Goal: Information Seeking & Learning: Learn about a topic

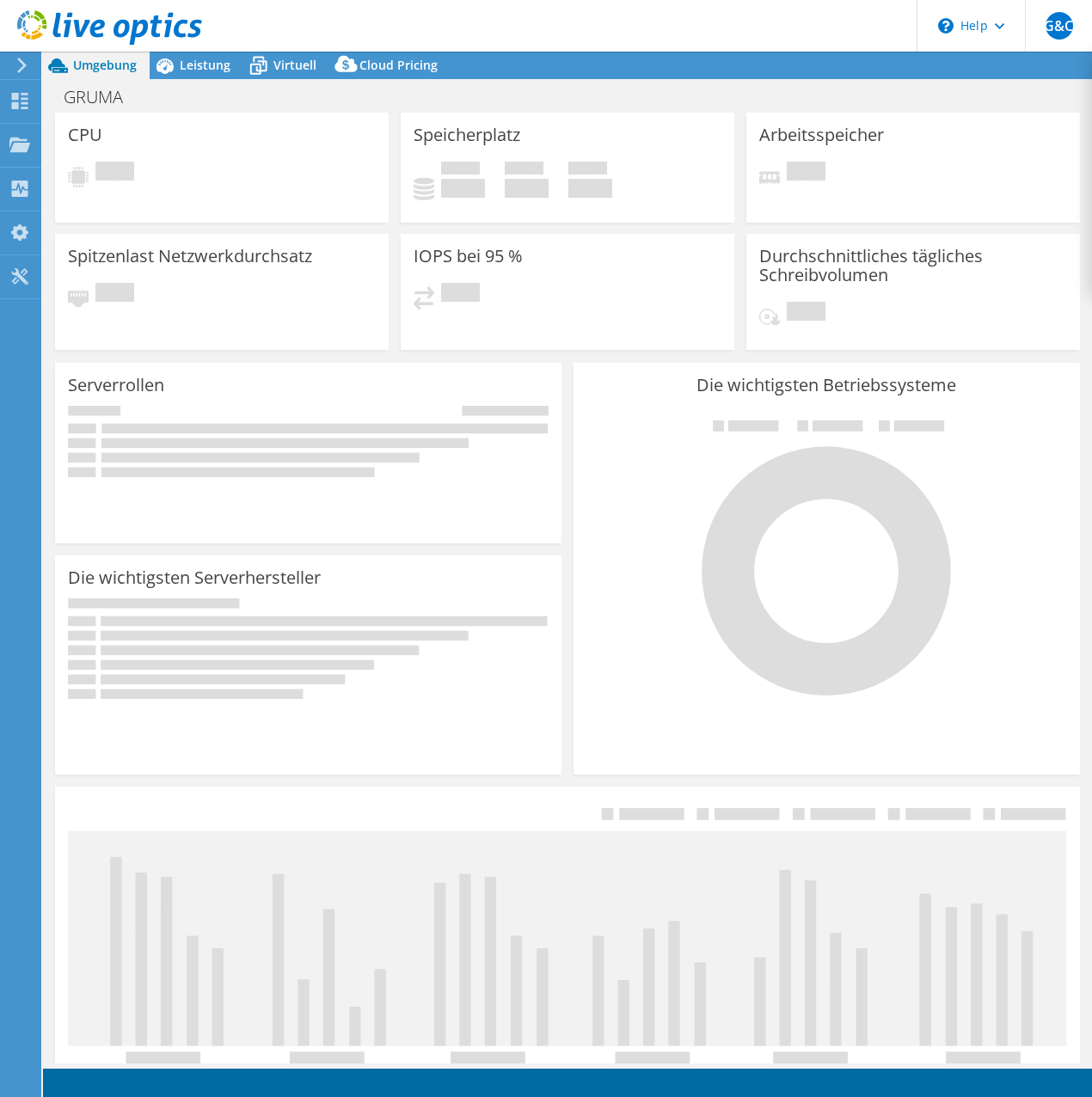
select select "USD"
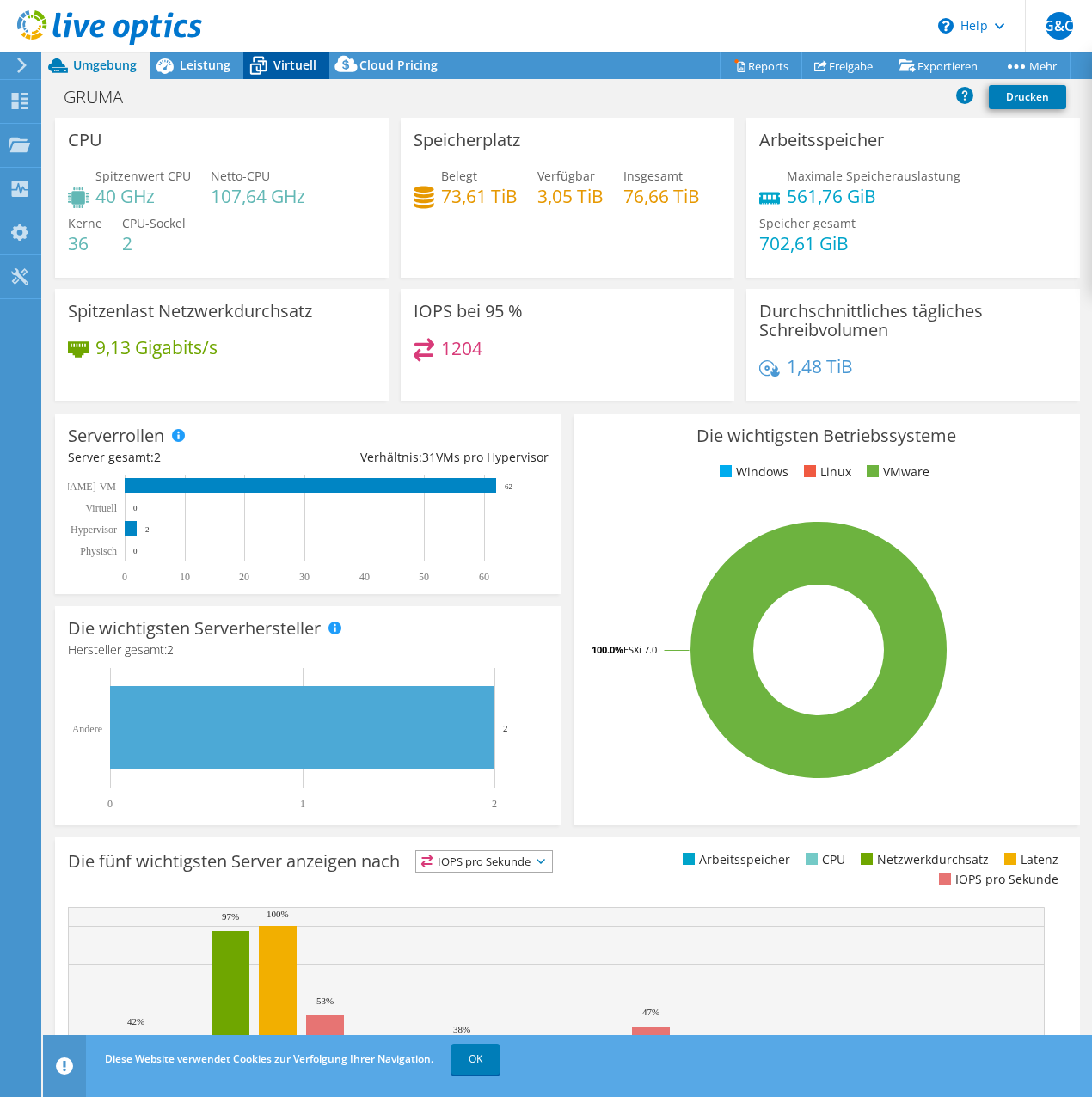
click at [279, 59] on span "Virtuell" at bounding box center [295, 64] width 43 height 17
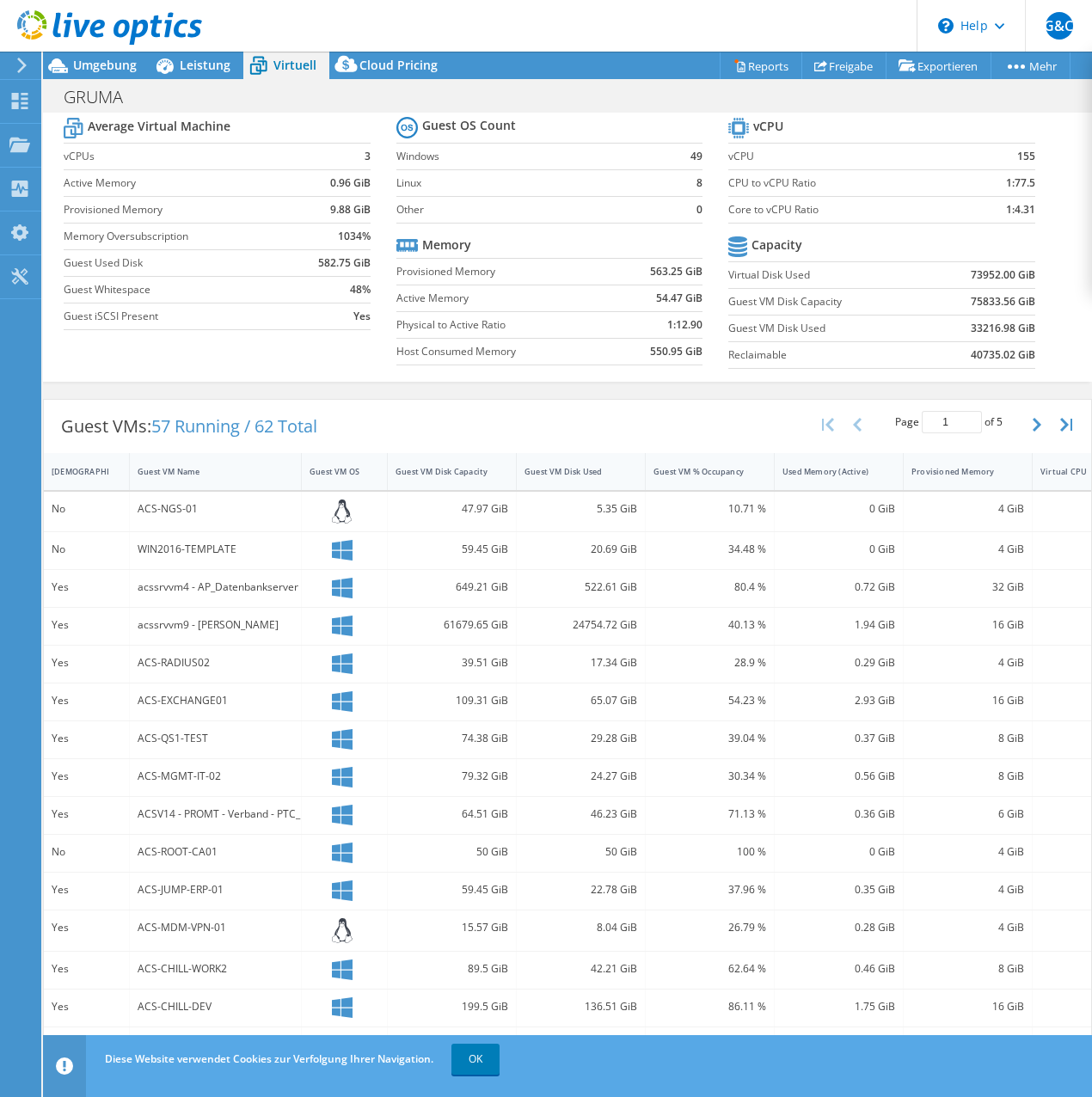
scroll to position [74, 0]
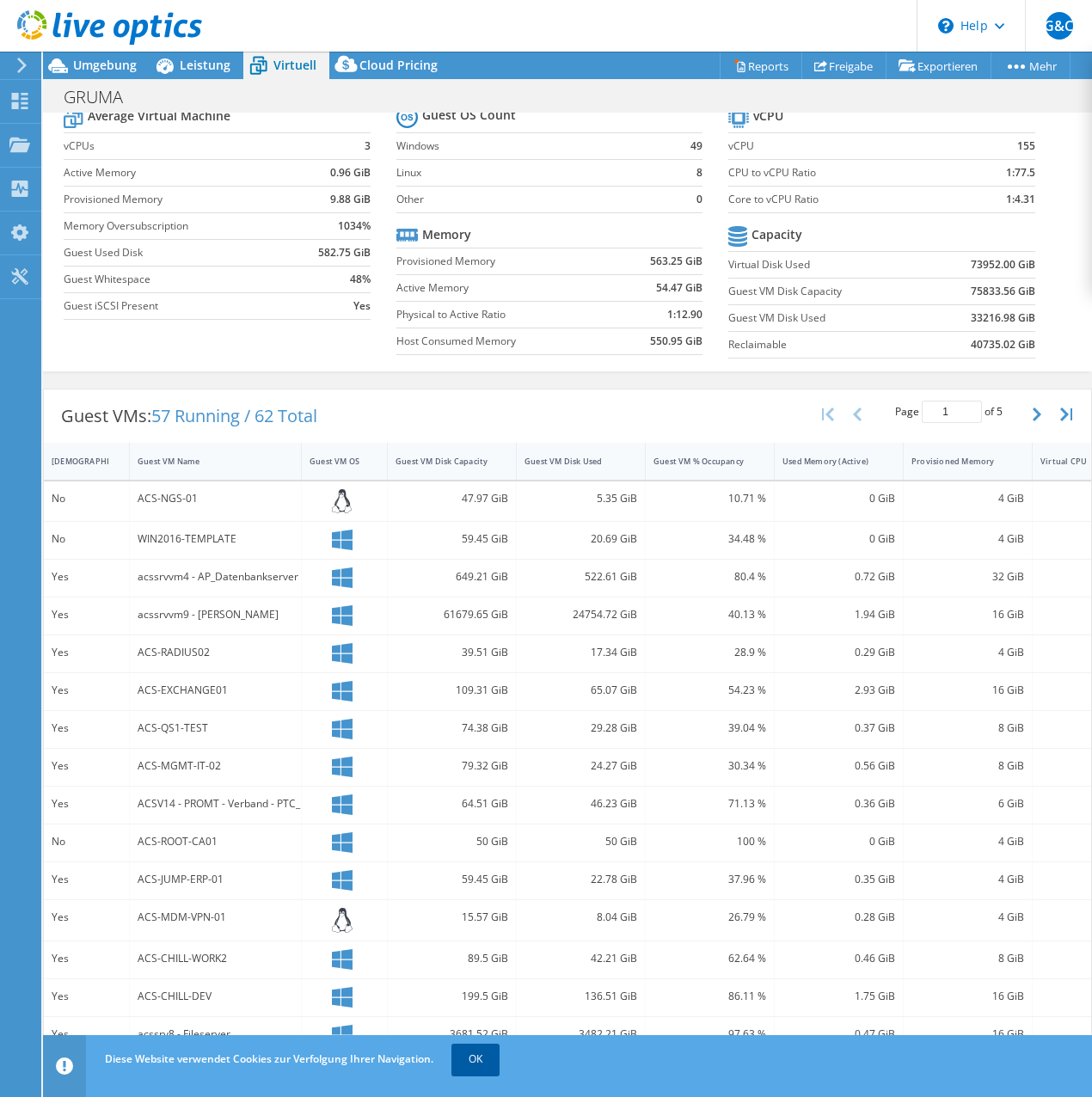
click at [489, 1067] on link "OK" at bounding box center [475, 1059] width 49 height 31
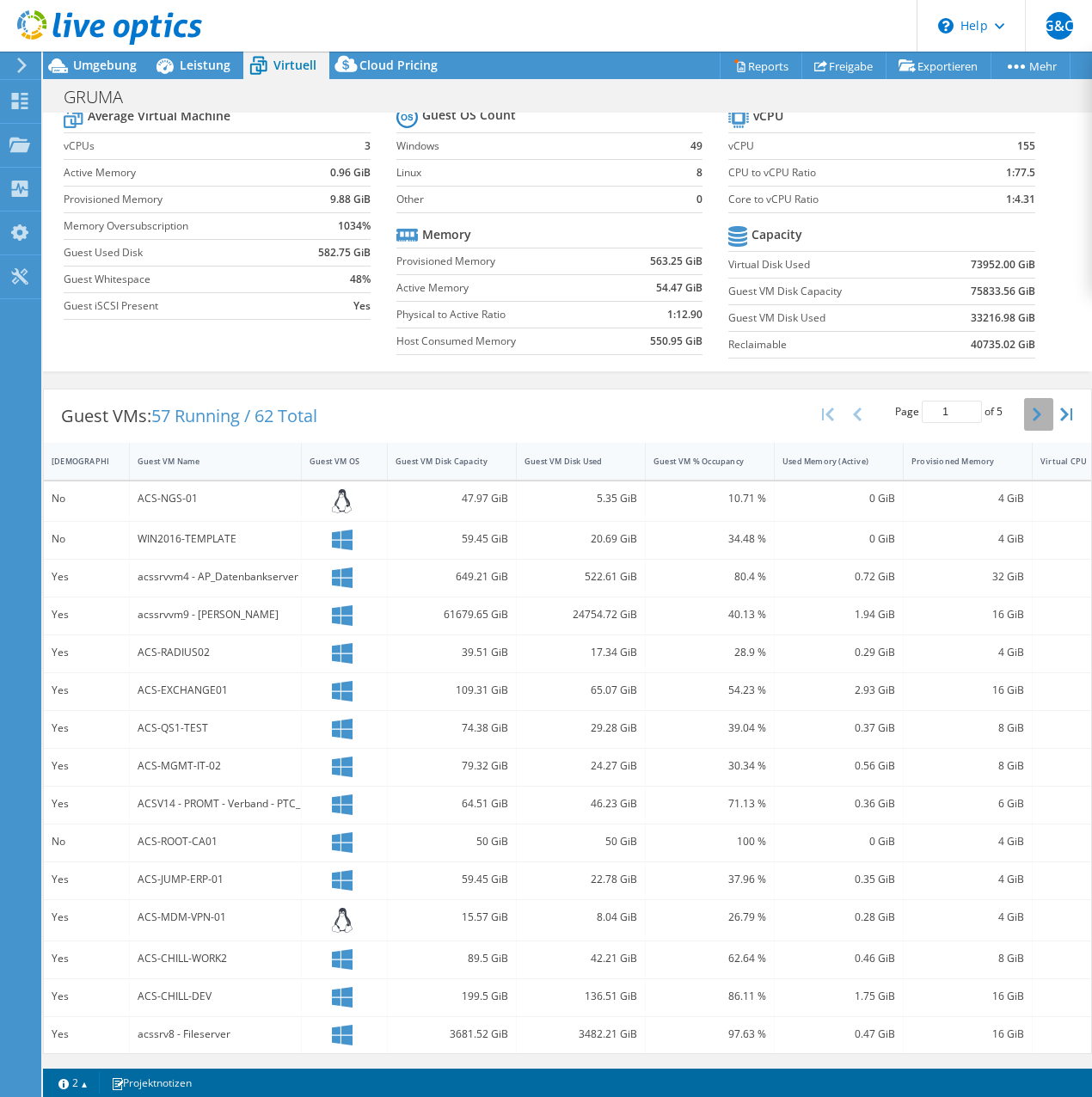
click at [1033, 407] on icon "button" at bounding box center [1037, 414] width 9 height 14
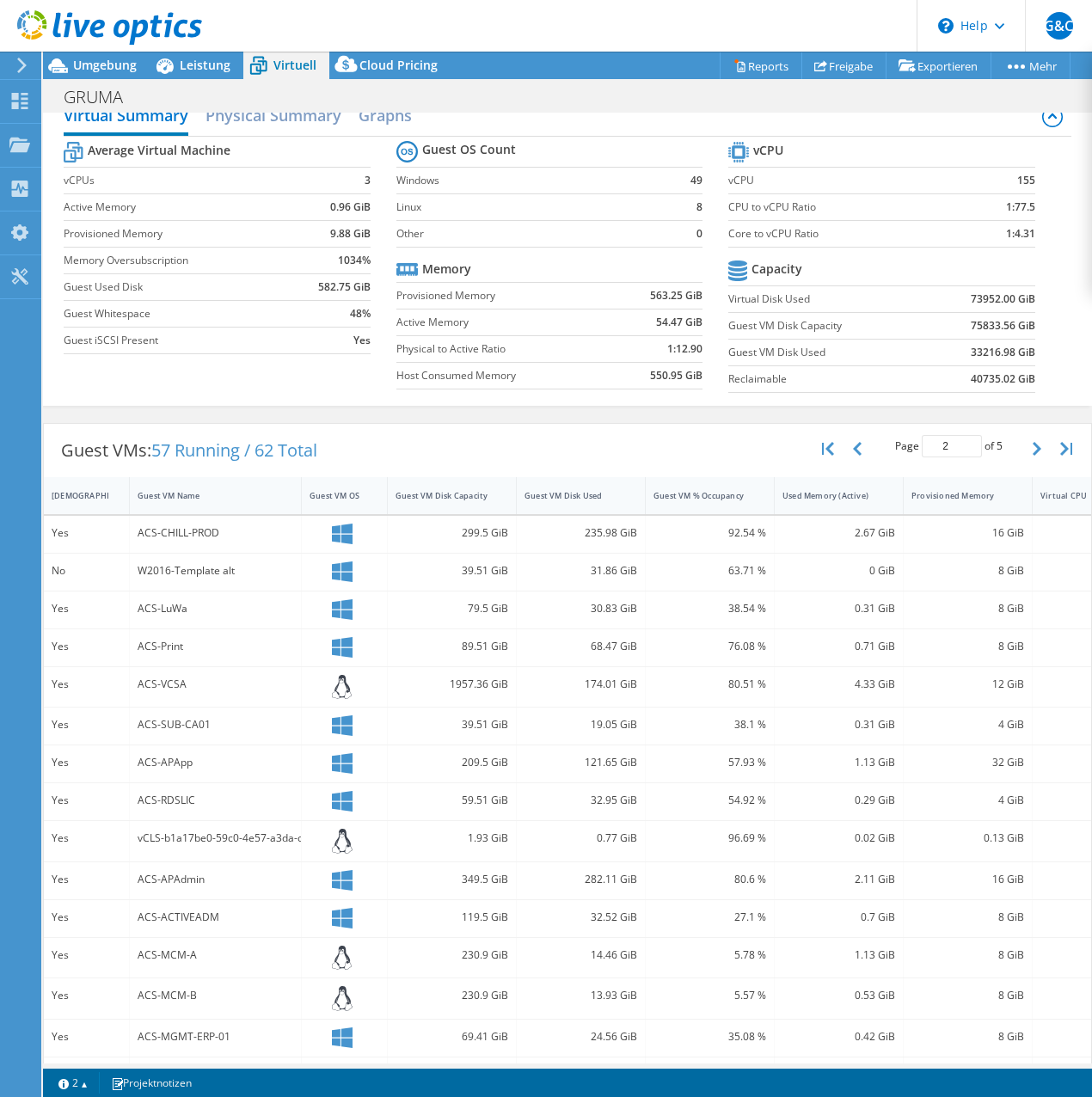
scroll to position [0, 0]
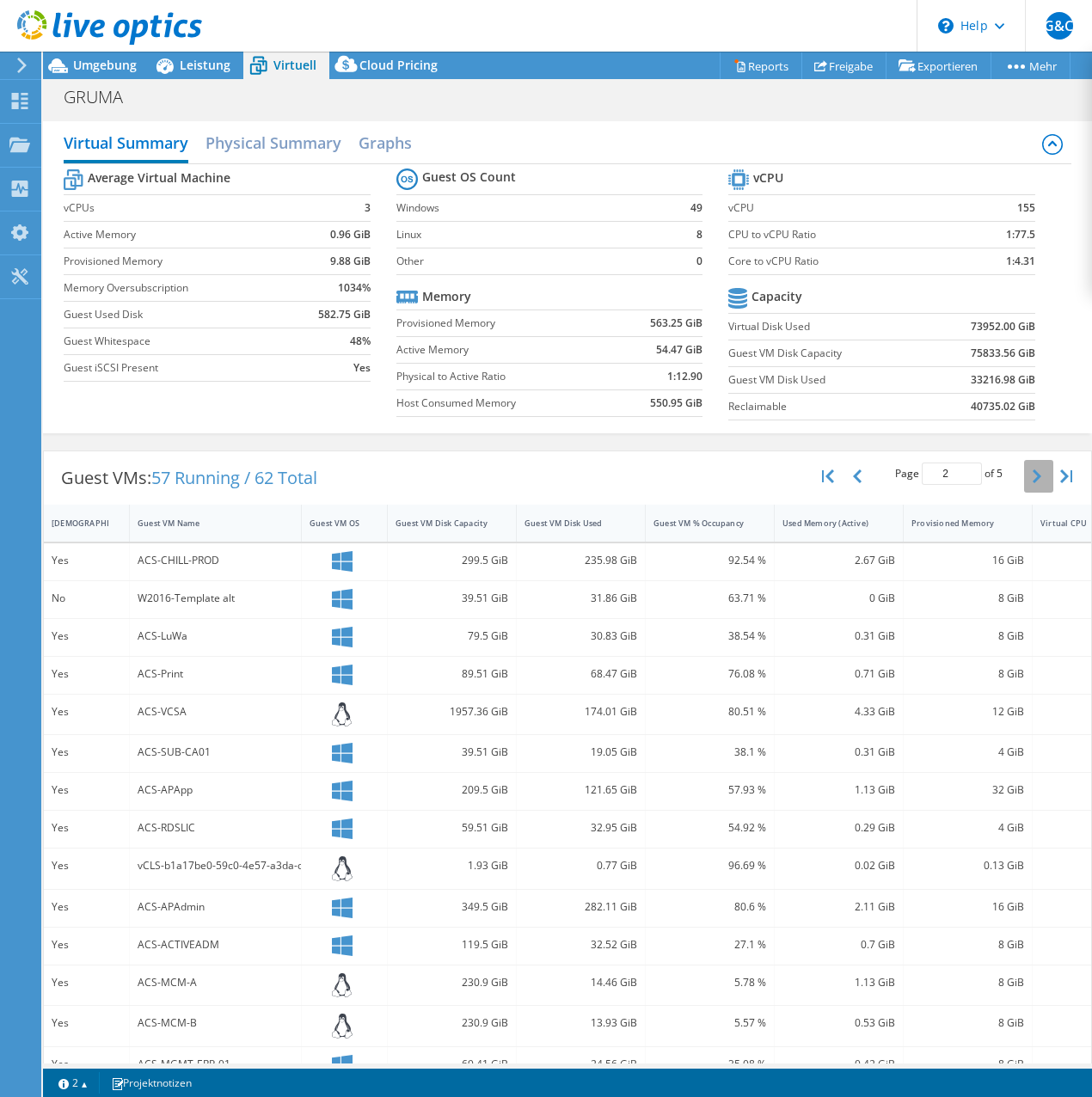
click at [1033, 474] on icon "button" at bounding box center [1037, 476] width 9 height 14
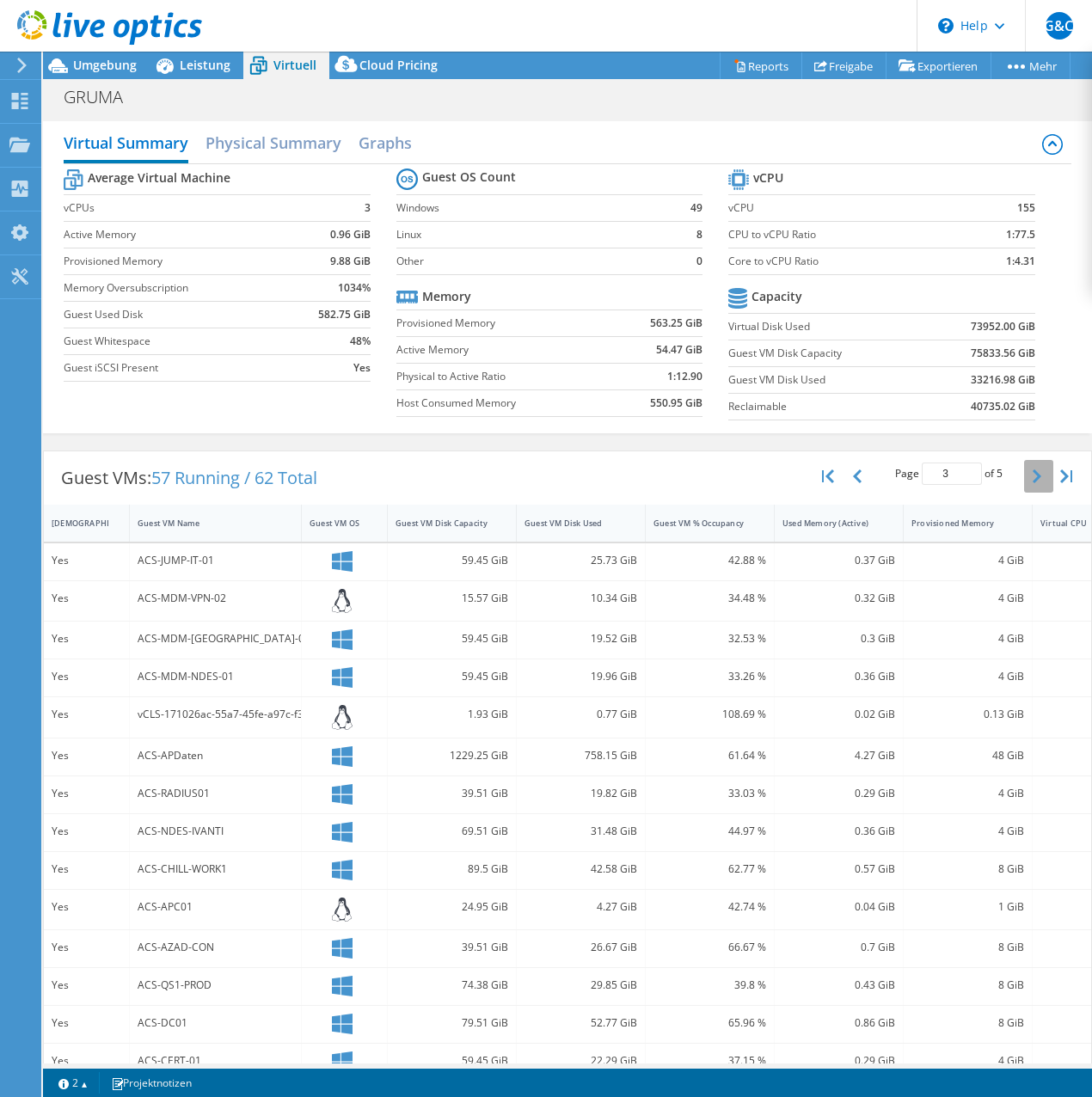
click at [1033, 481] on icon "button" at bounding box center [1037, 476] width 9 height 14
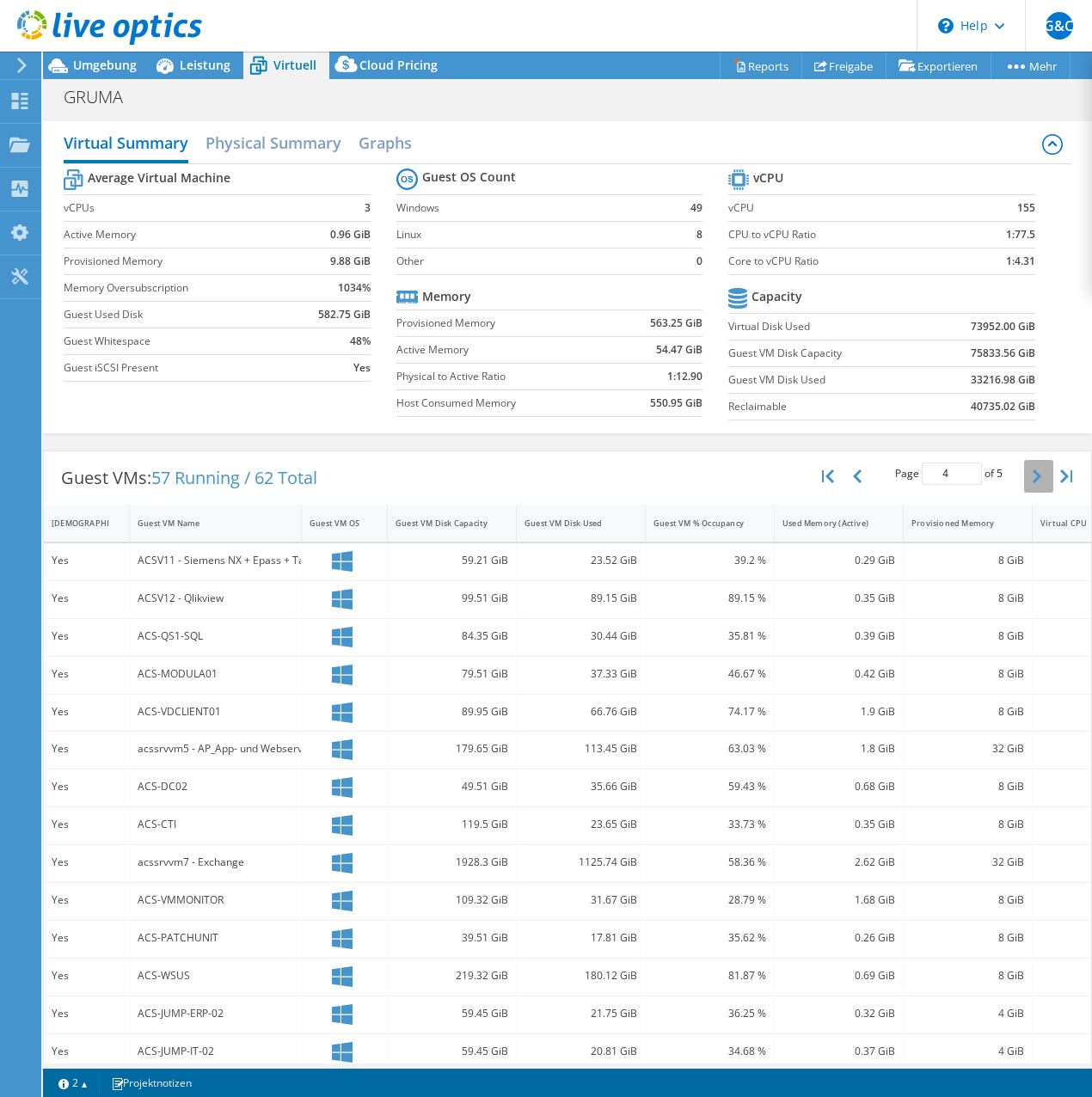
click at [1024, 486] on button "button" at bounding box center [1038, 476] width 29 height 33
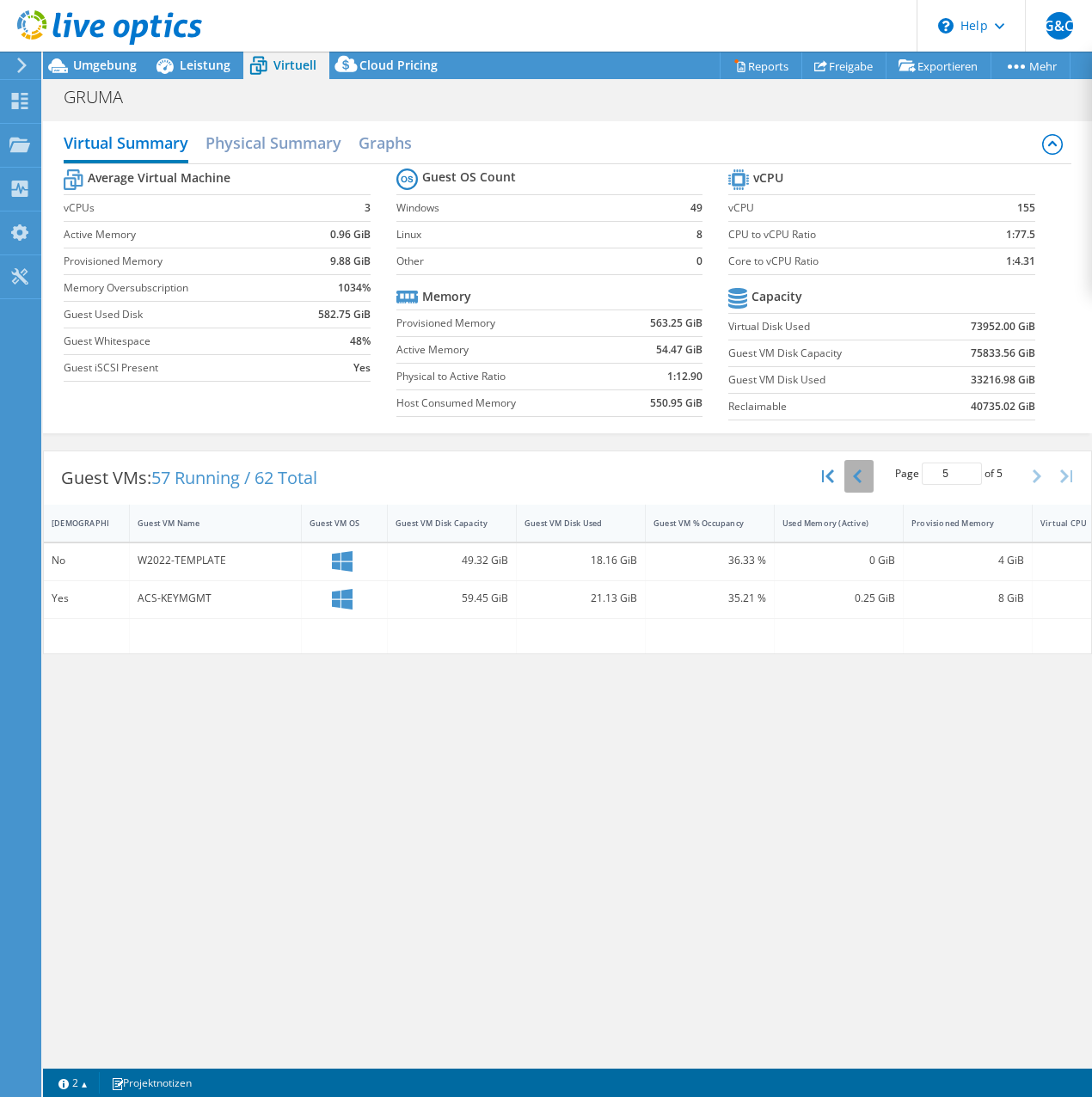
click at [856, 474] on icon "button" at bounding box center [857, 476] width 9 height 14
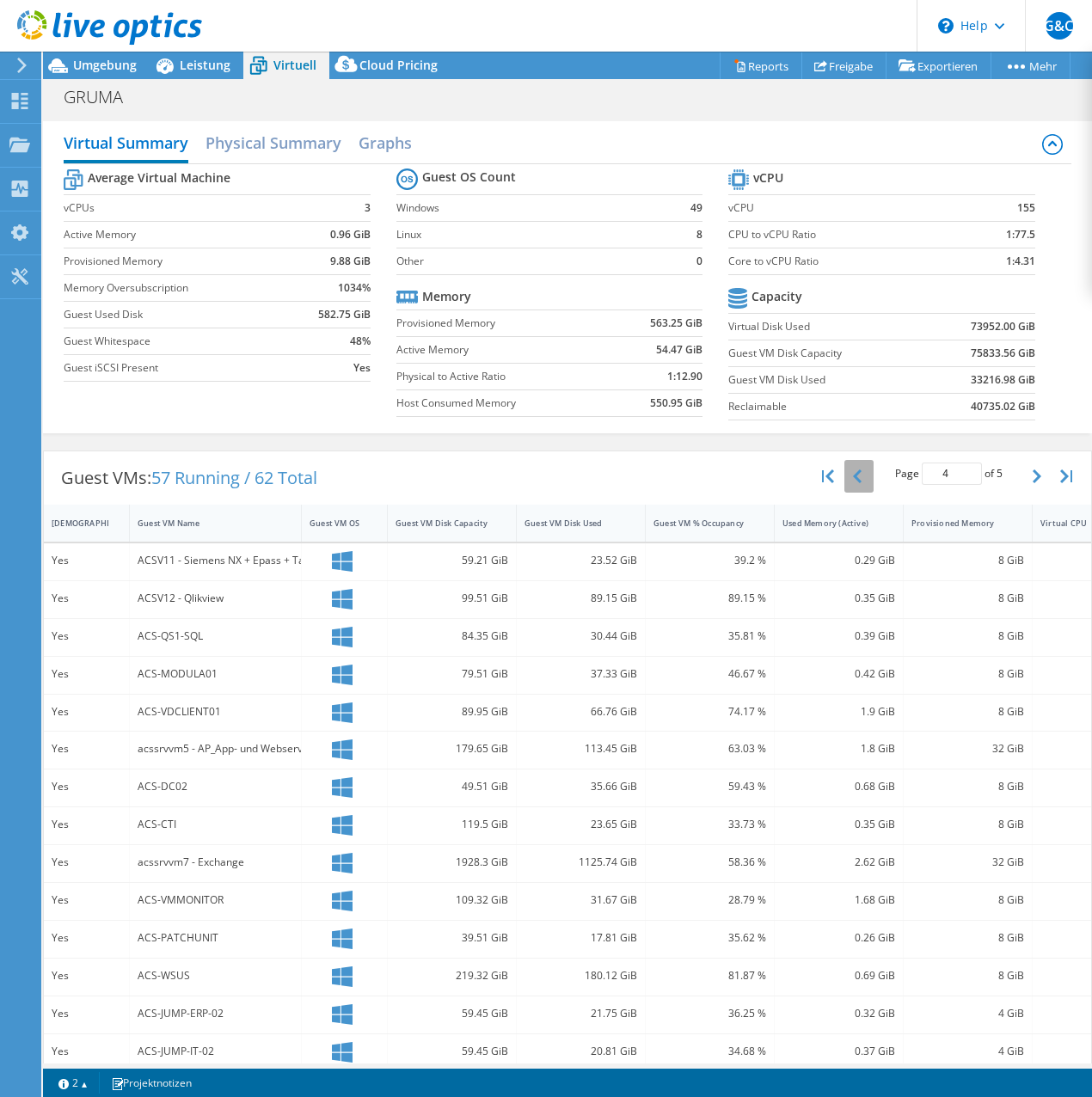
click at [853, 476] on icon "button" at bounding box center [857, 476] width 9 height 14
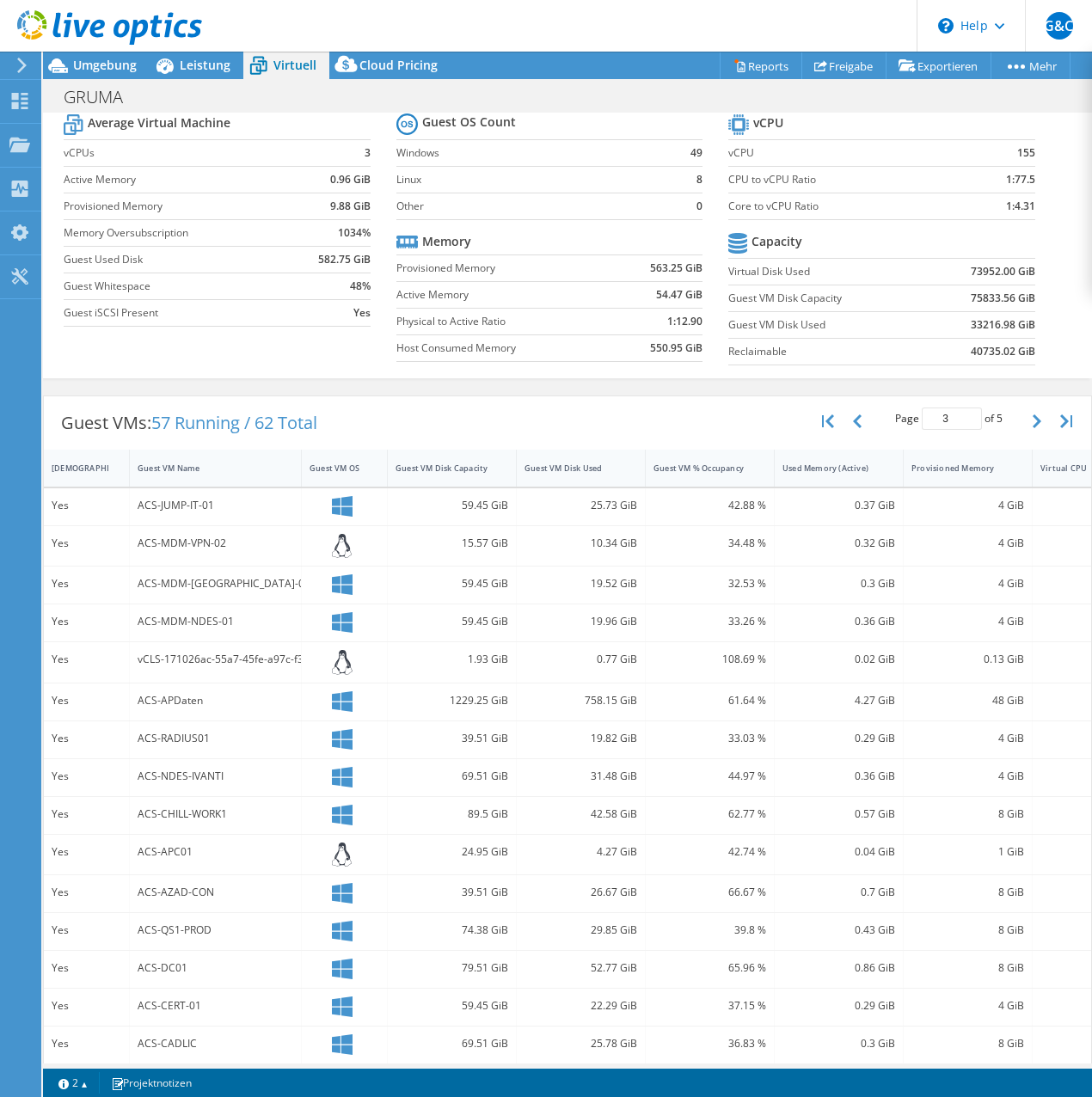
scroll to position [78, 0]
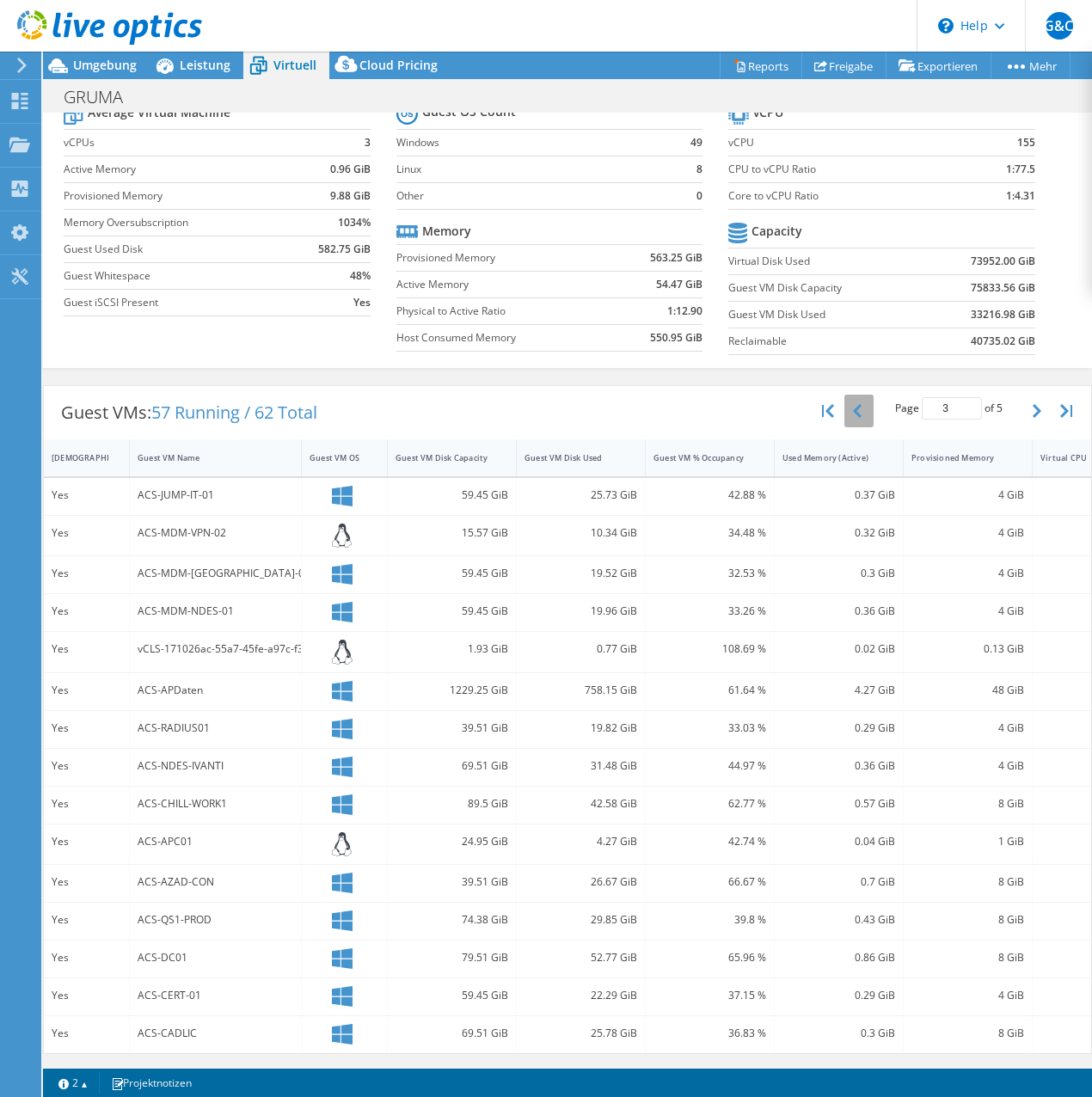
click at [844, 406] on button "button" at bounding box center [858, 411] width 29 height 33
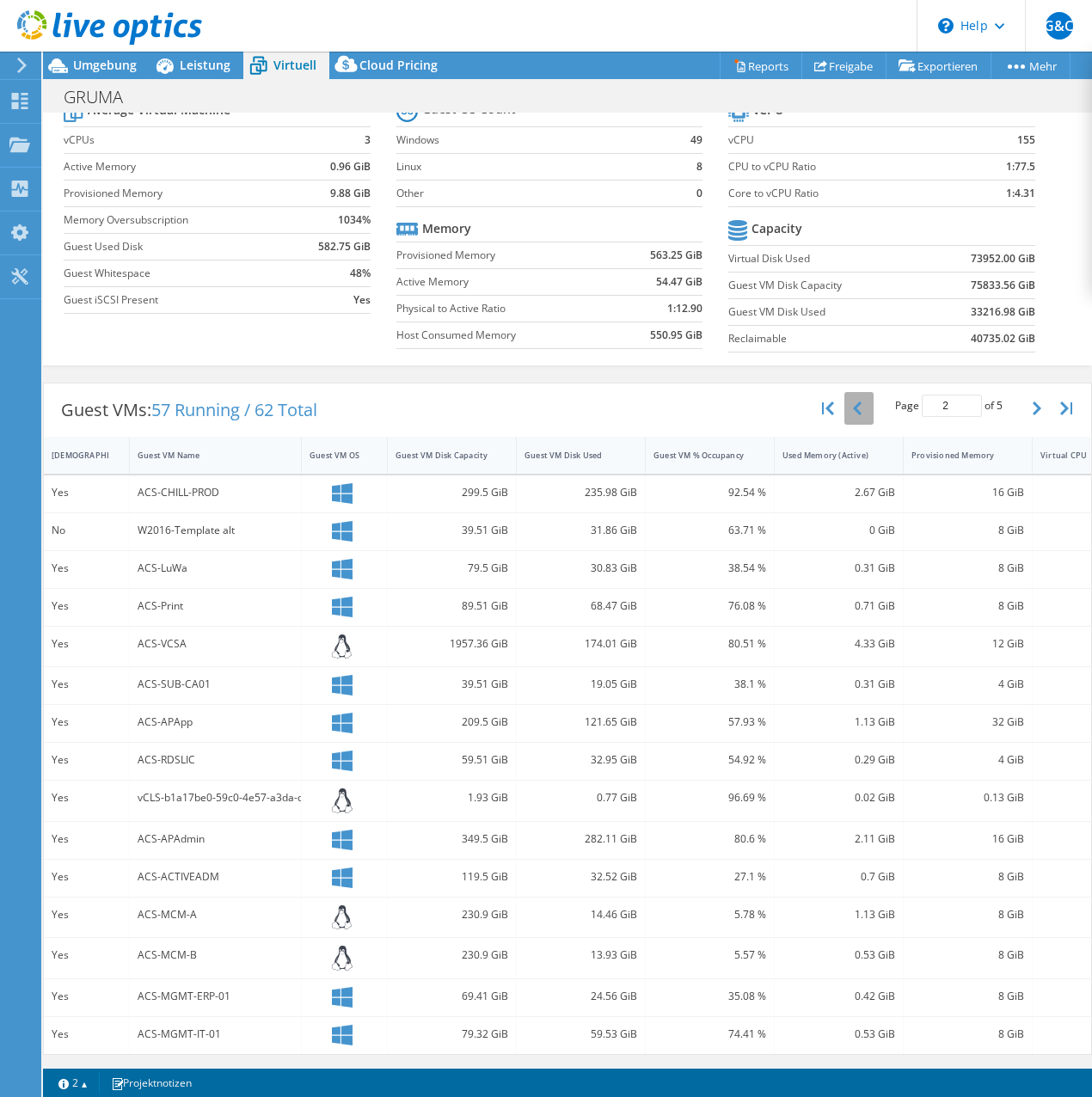
click at [844, 406] on button "button" at bounding box center [858, 408] width 29 height 33
type input "1"
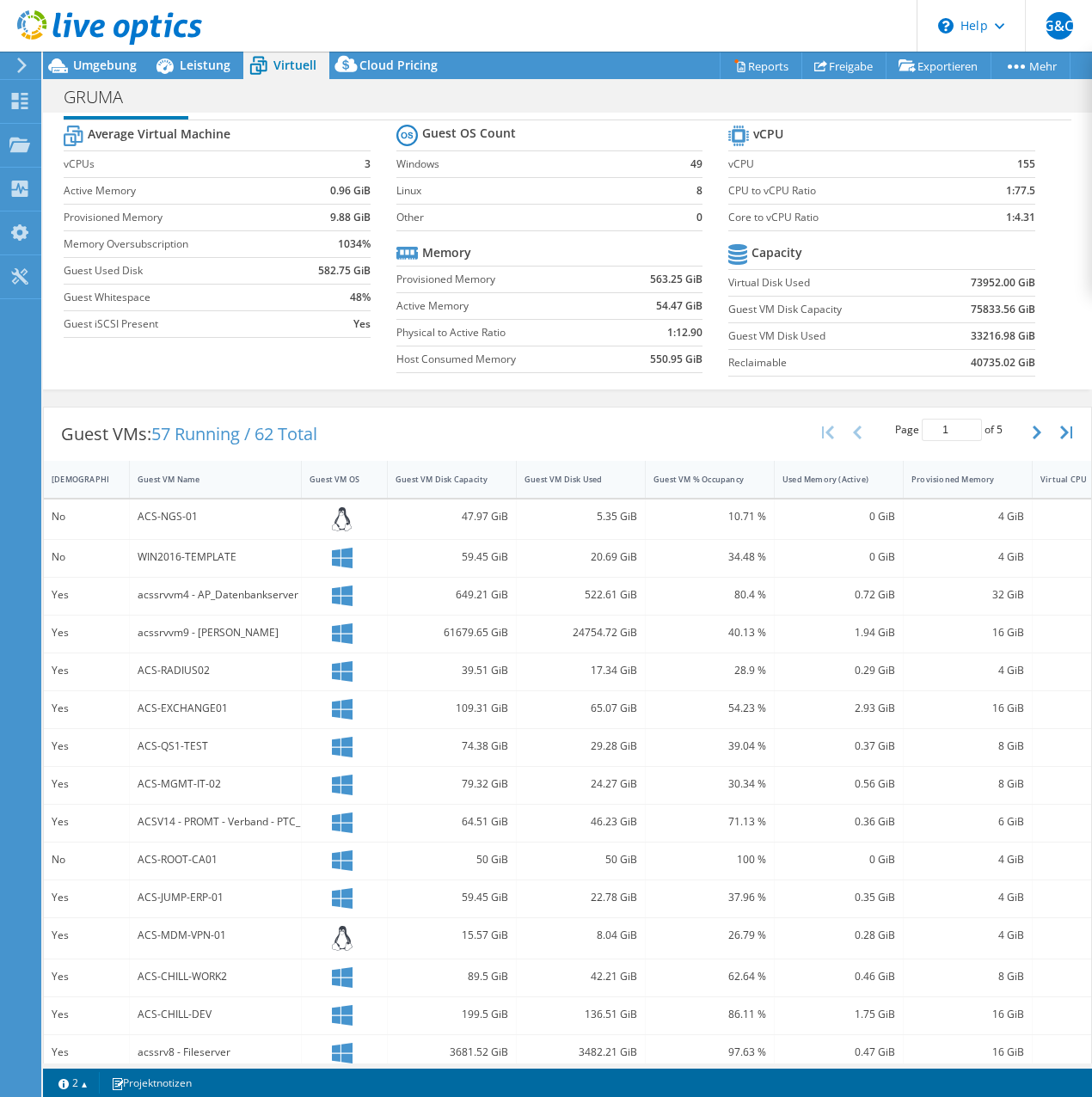
scroll to position [0, 0]
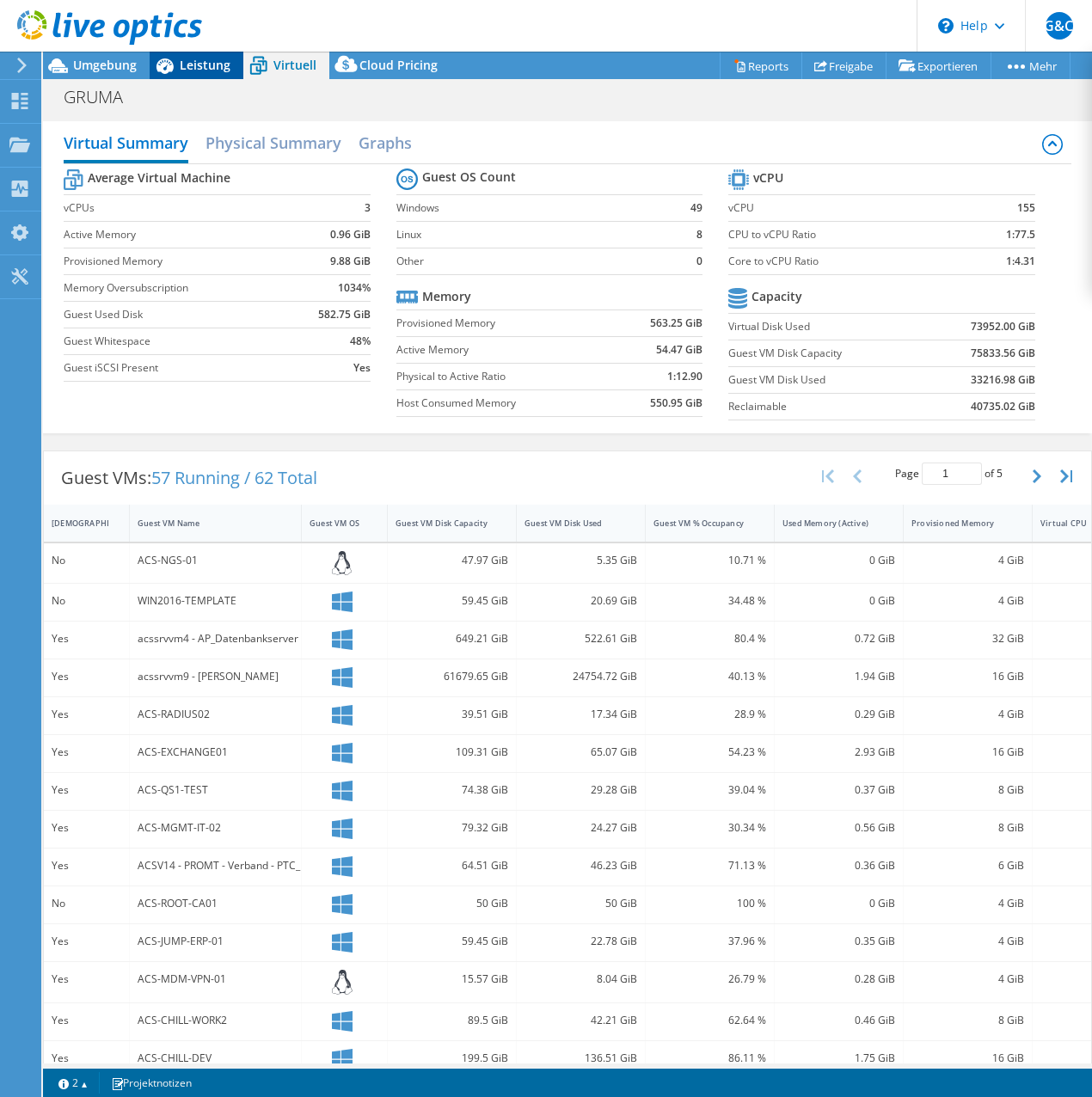
click at [207, 59] on span "Leistung" at bounding box center [206, 64] width 51 height 17
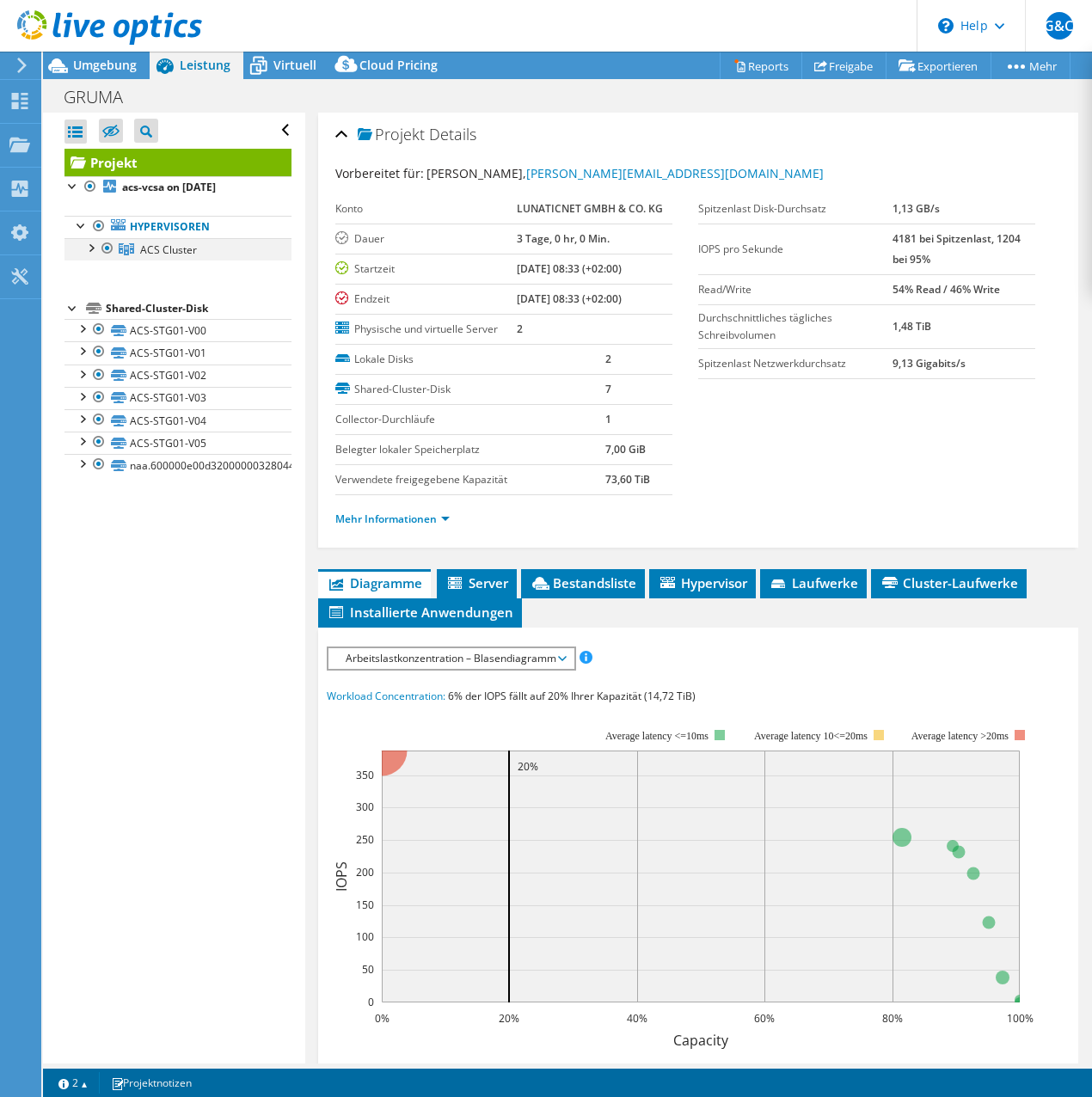
click at [88, 247] on div at bounding box center [90, 246] width 17 height 17
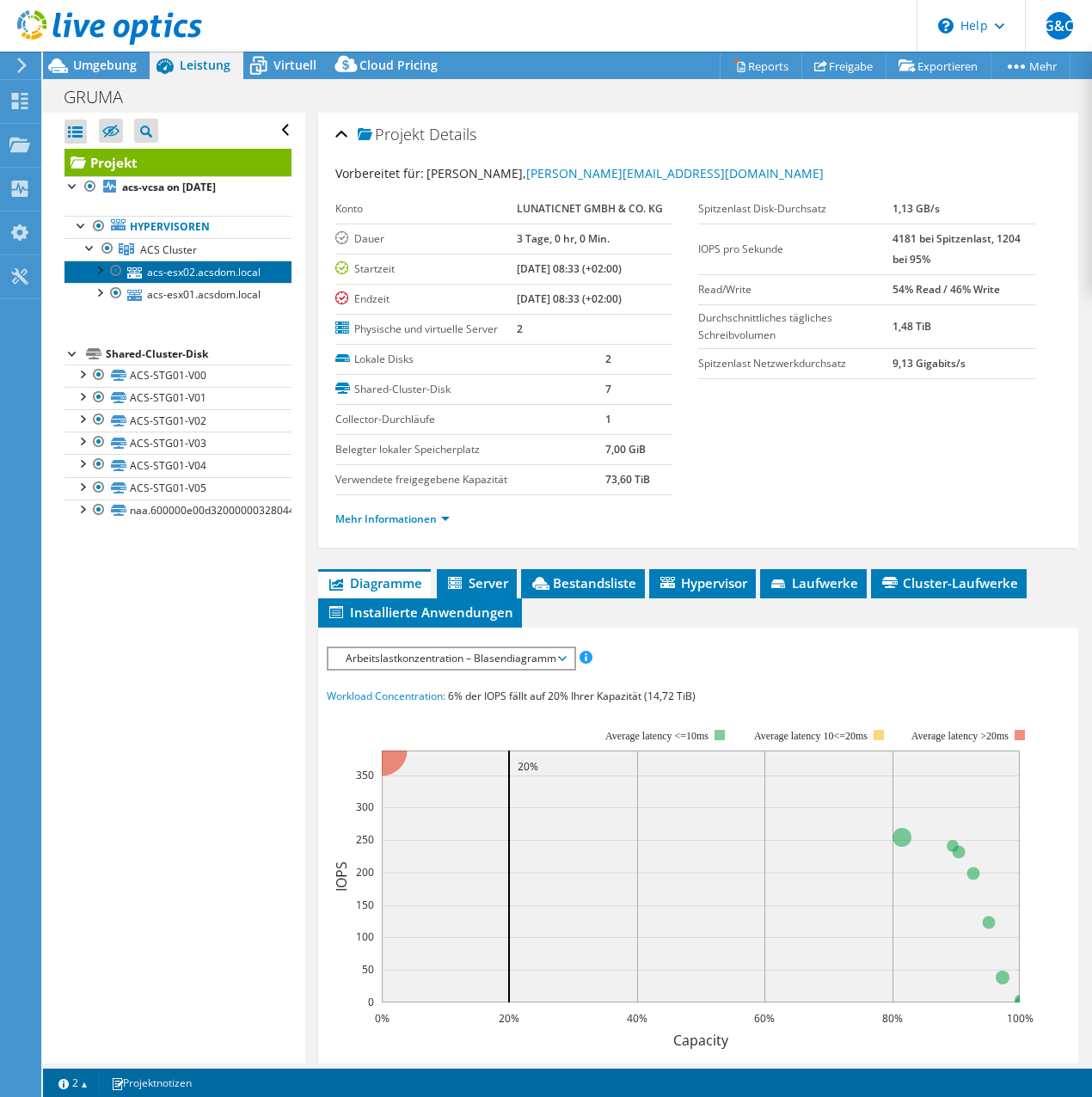
click at [189, 283] on link "acs-esx02.acsdom.local" at bounding box center [177, 271] width 227 height 22
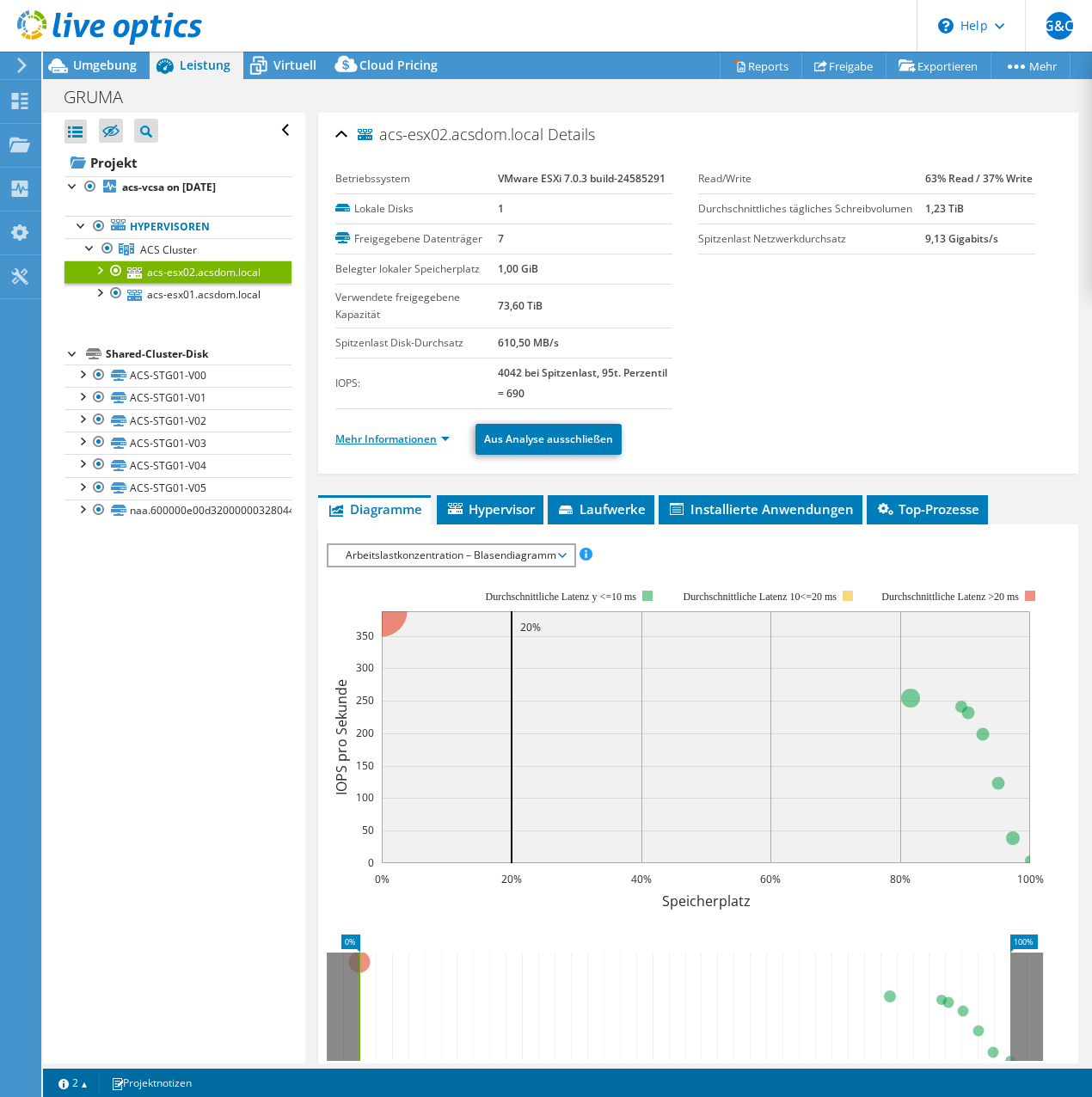
click at [420, 442] on link "Mehr Informationen" at bounding box center [393, 438] width 115 height 15
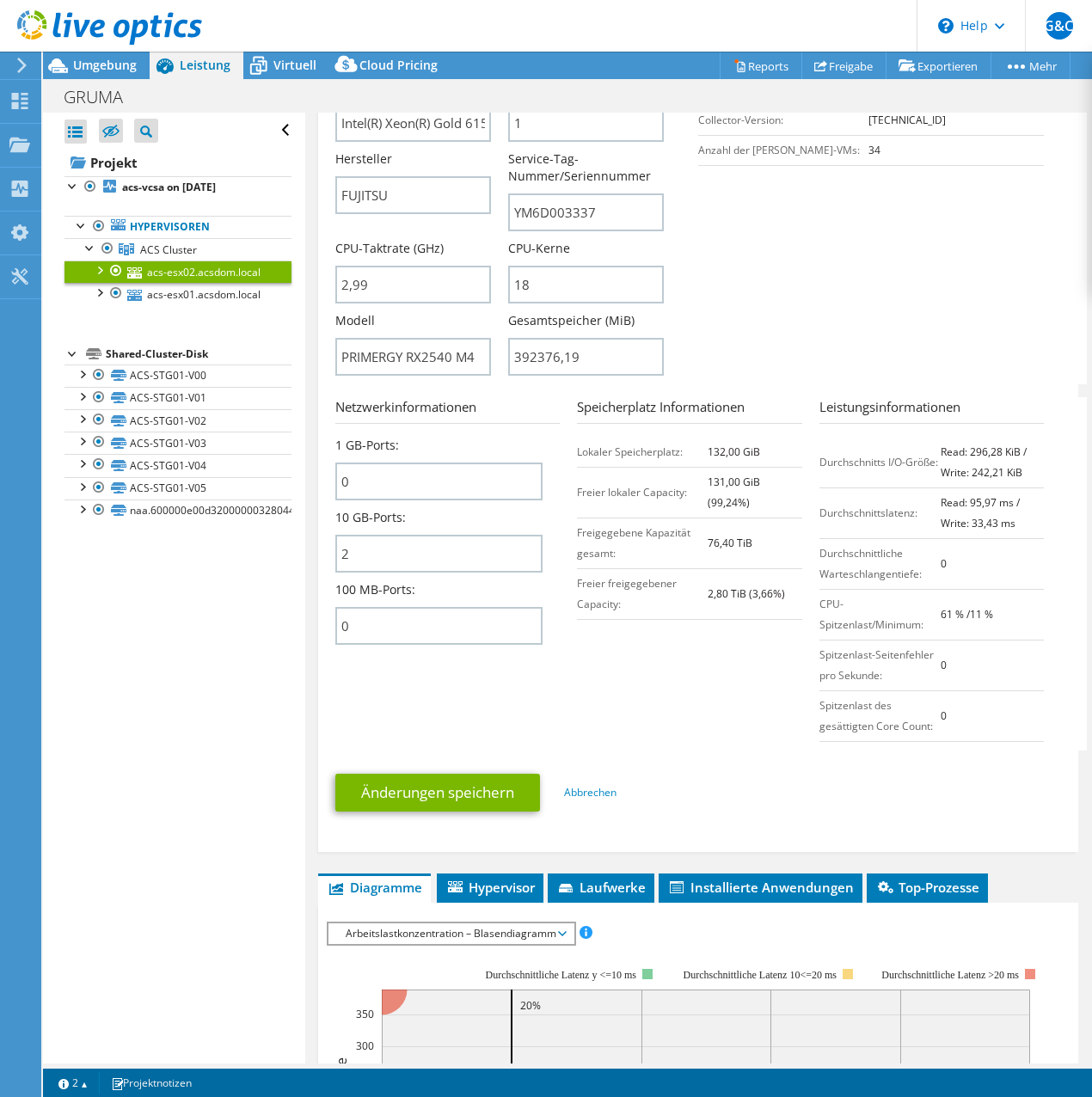
scroll to position [429, 0]
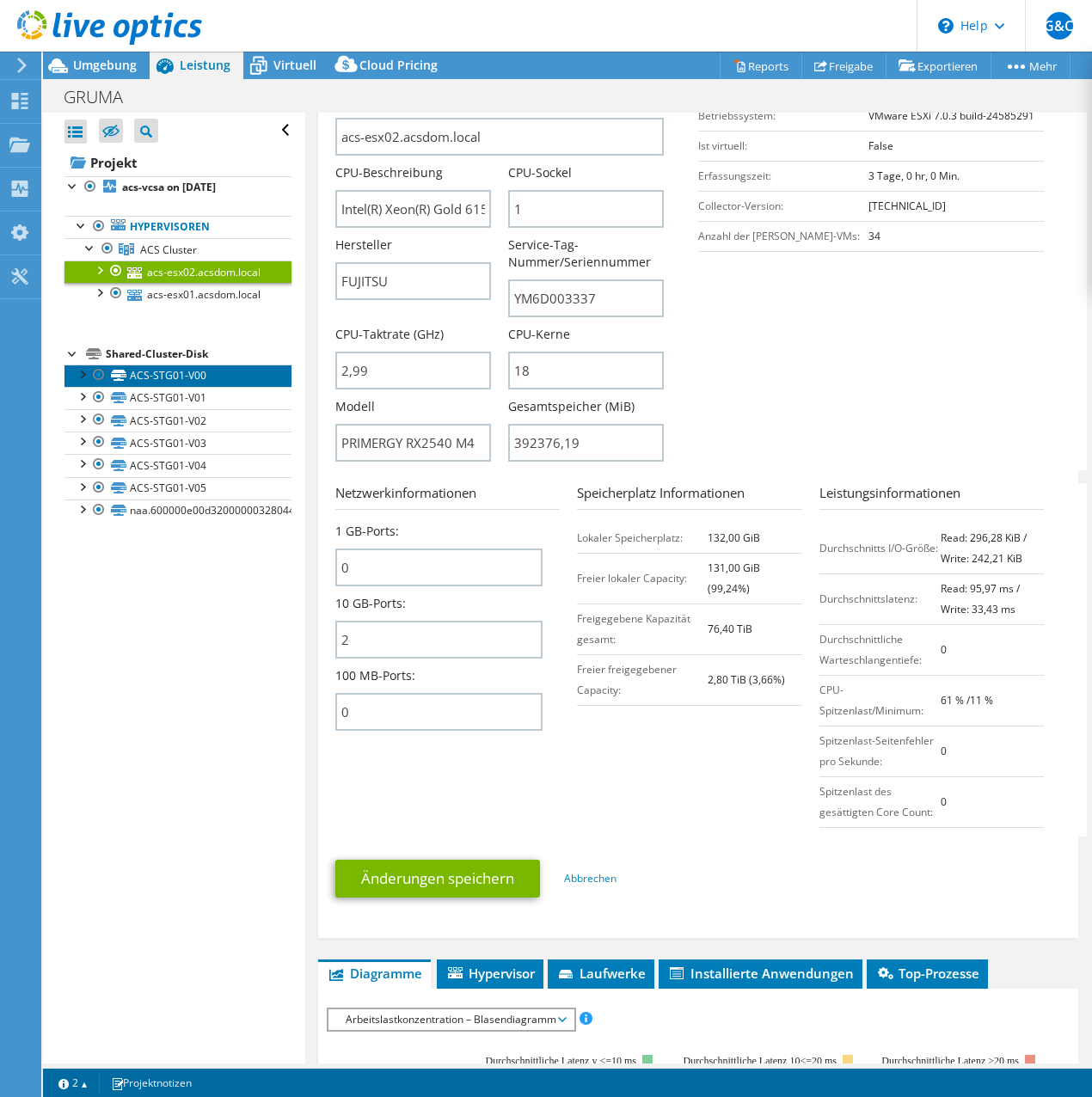
click at [186, 387] on link "ACS-STG01-V00" at bounding box center [177, 375] width 227 height 22
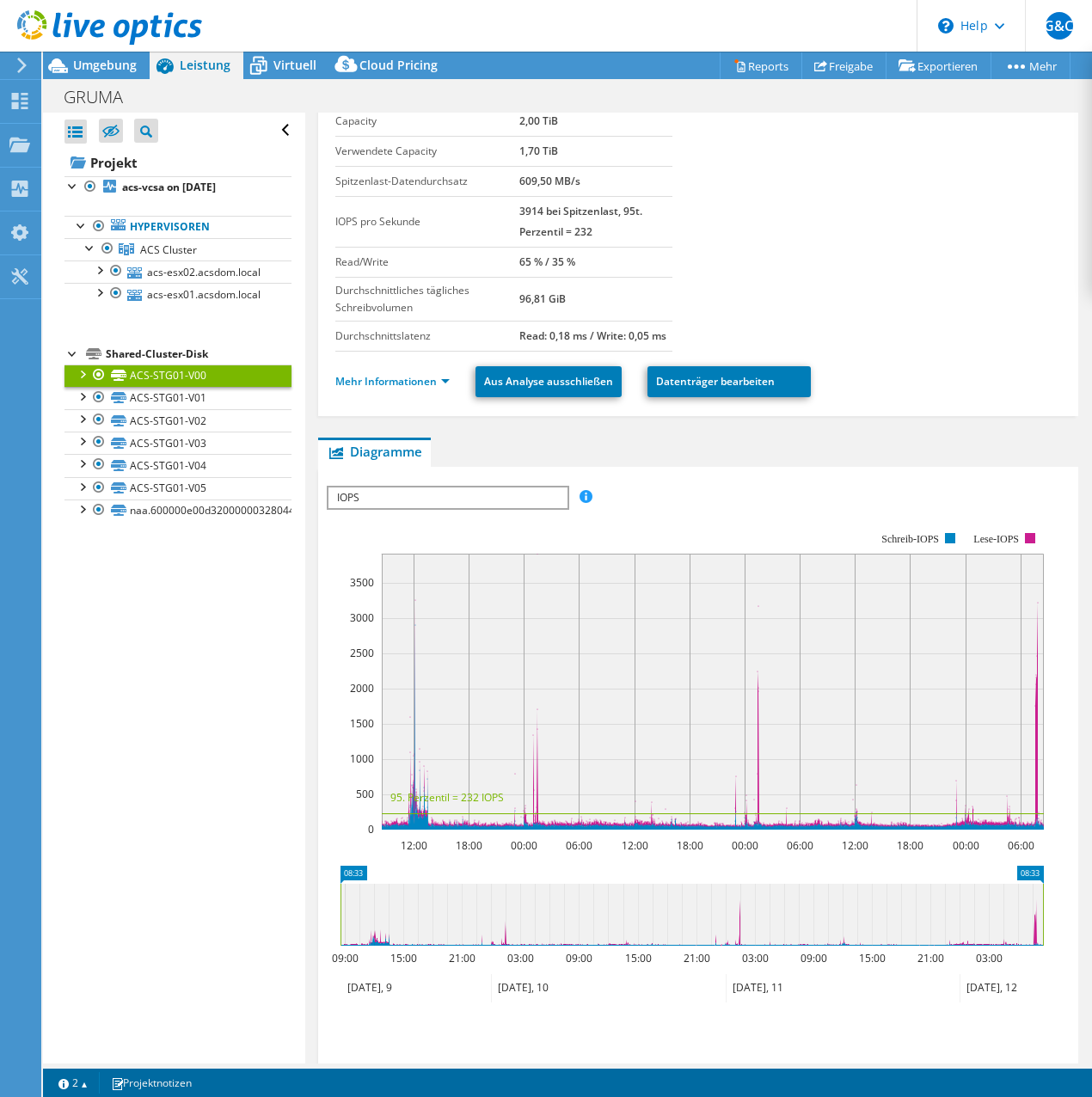
scroll to position [0, 0]
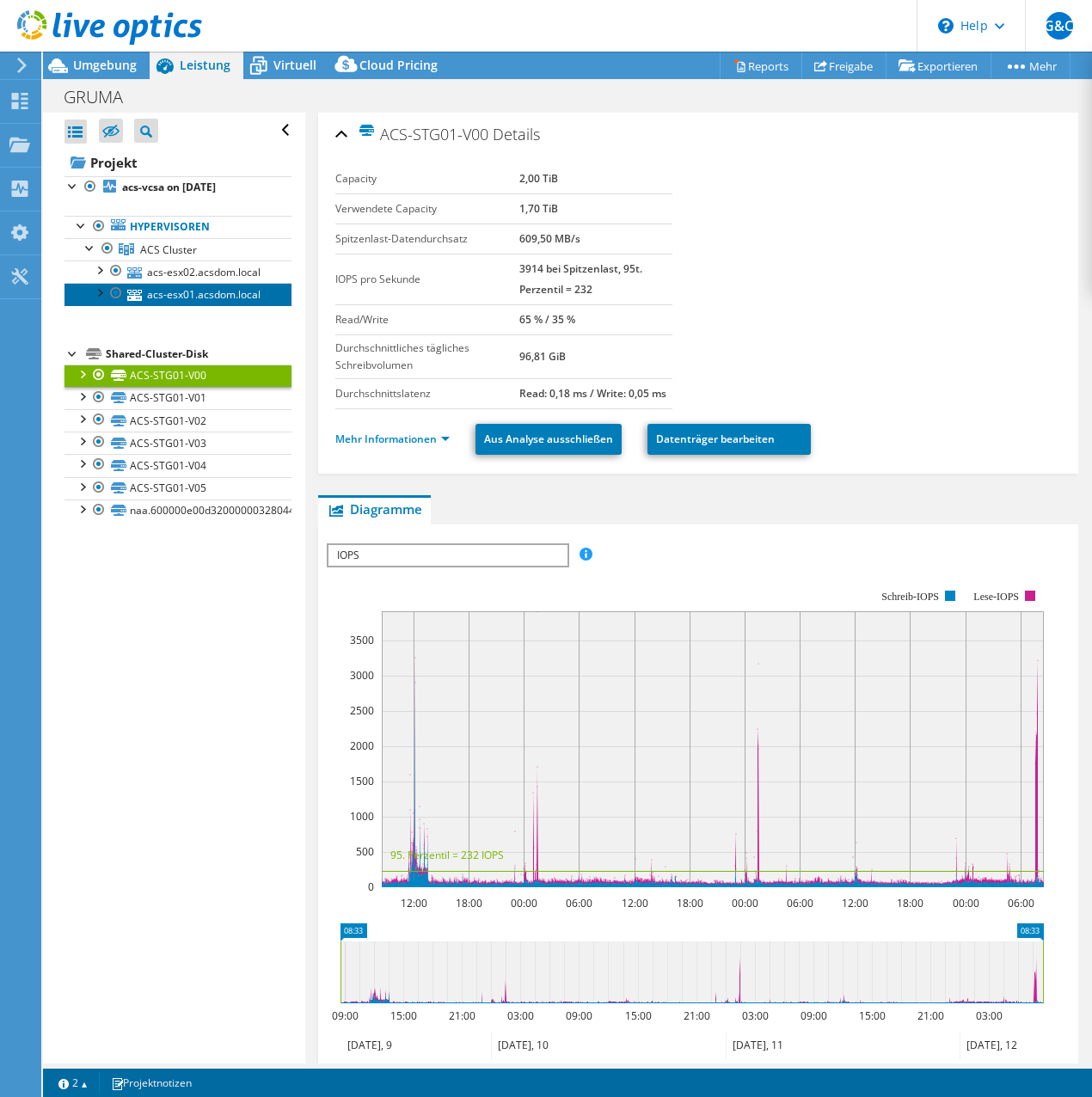
click at [176, 305] on link "acs-esx01.acsdom.local" at bounding box center [177, 294] width 227 height 22
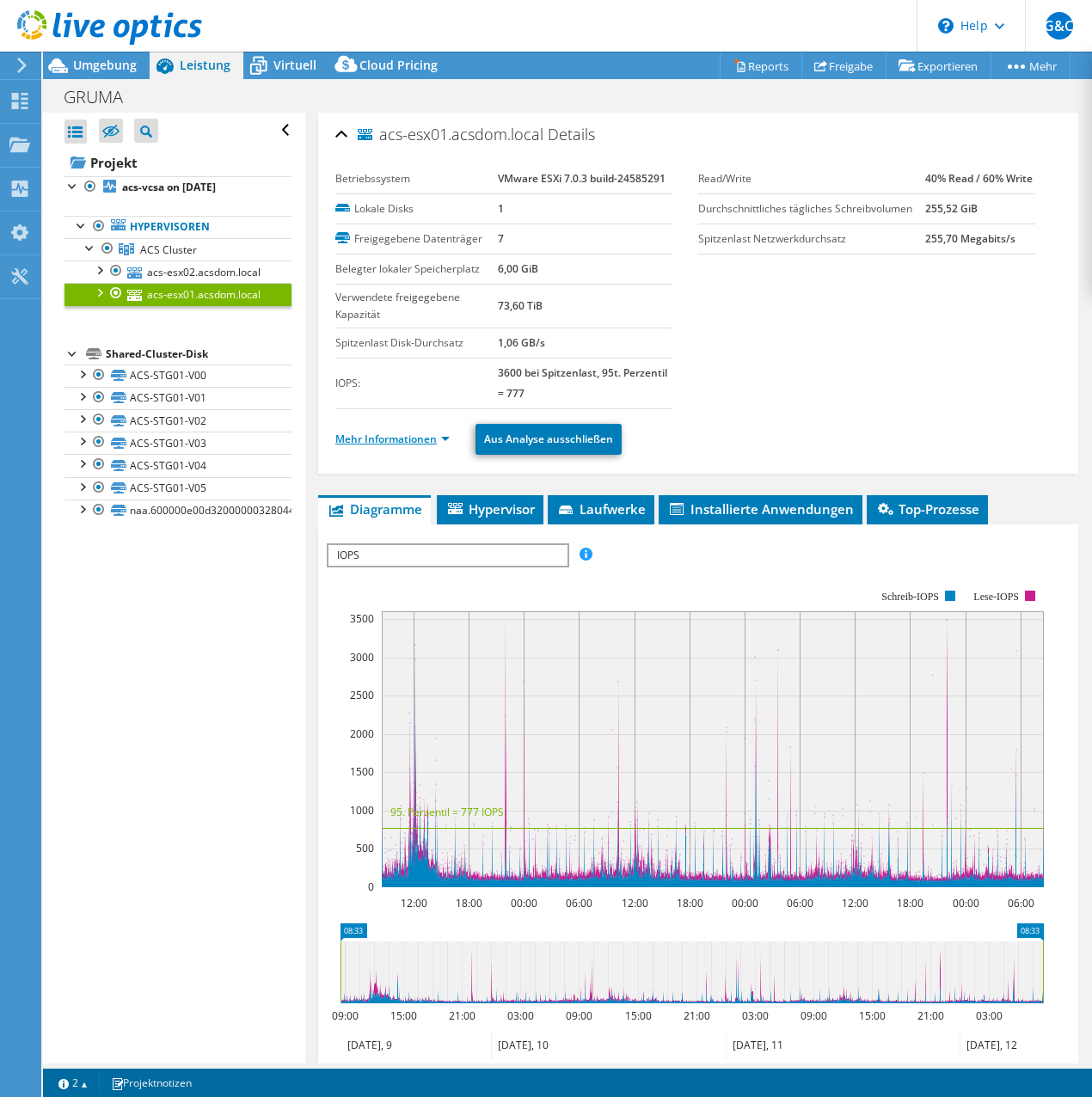
click at [392, 444] on link "Mehr Informationen" at bounding box center [393, 438] width 115 height 15
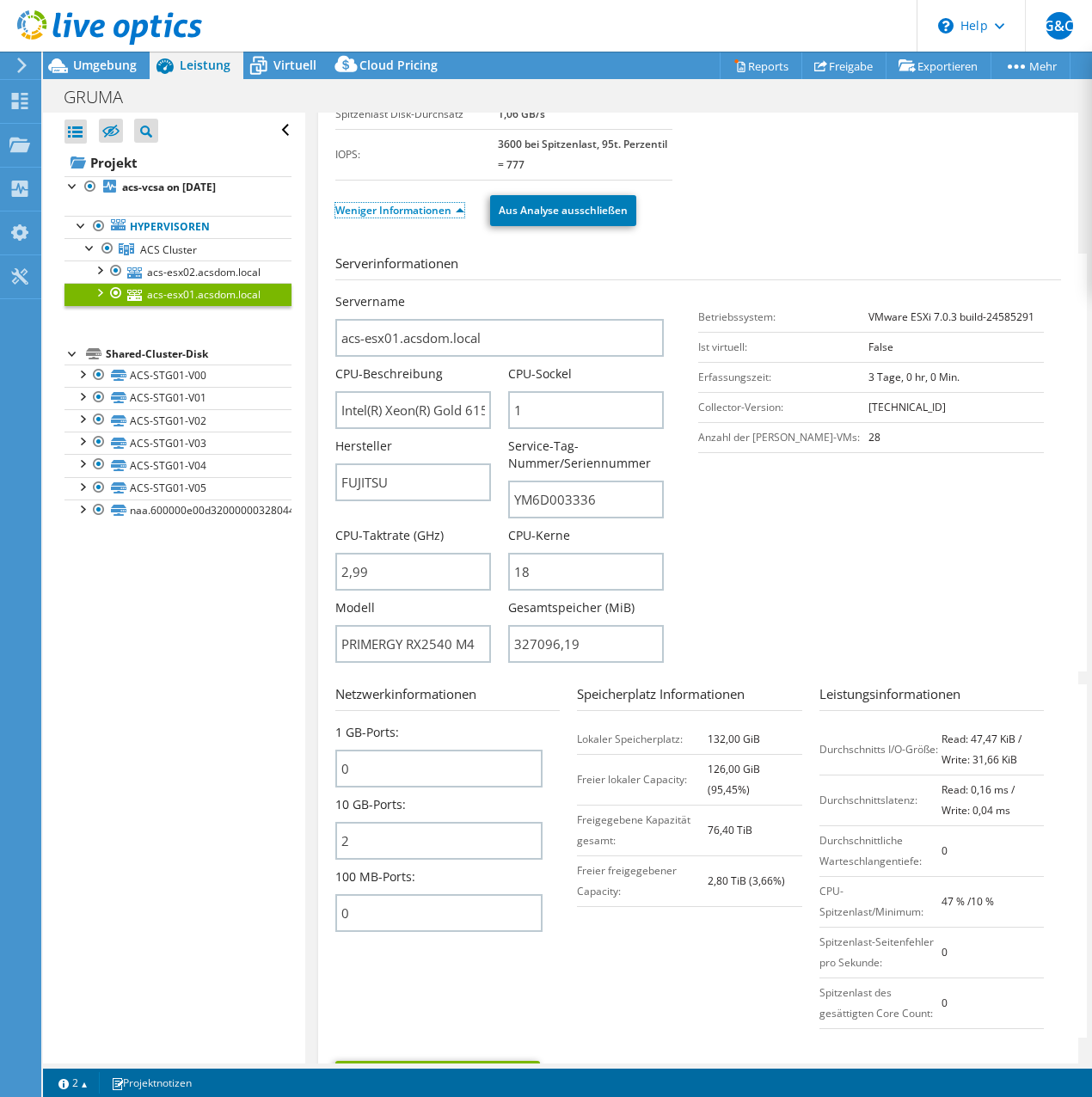
scroll to position [257, 0]
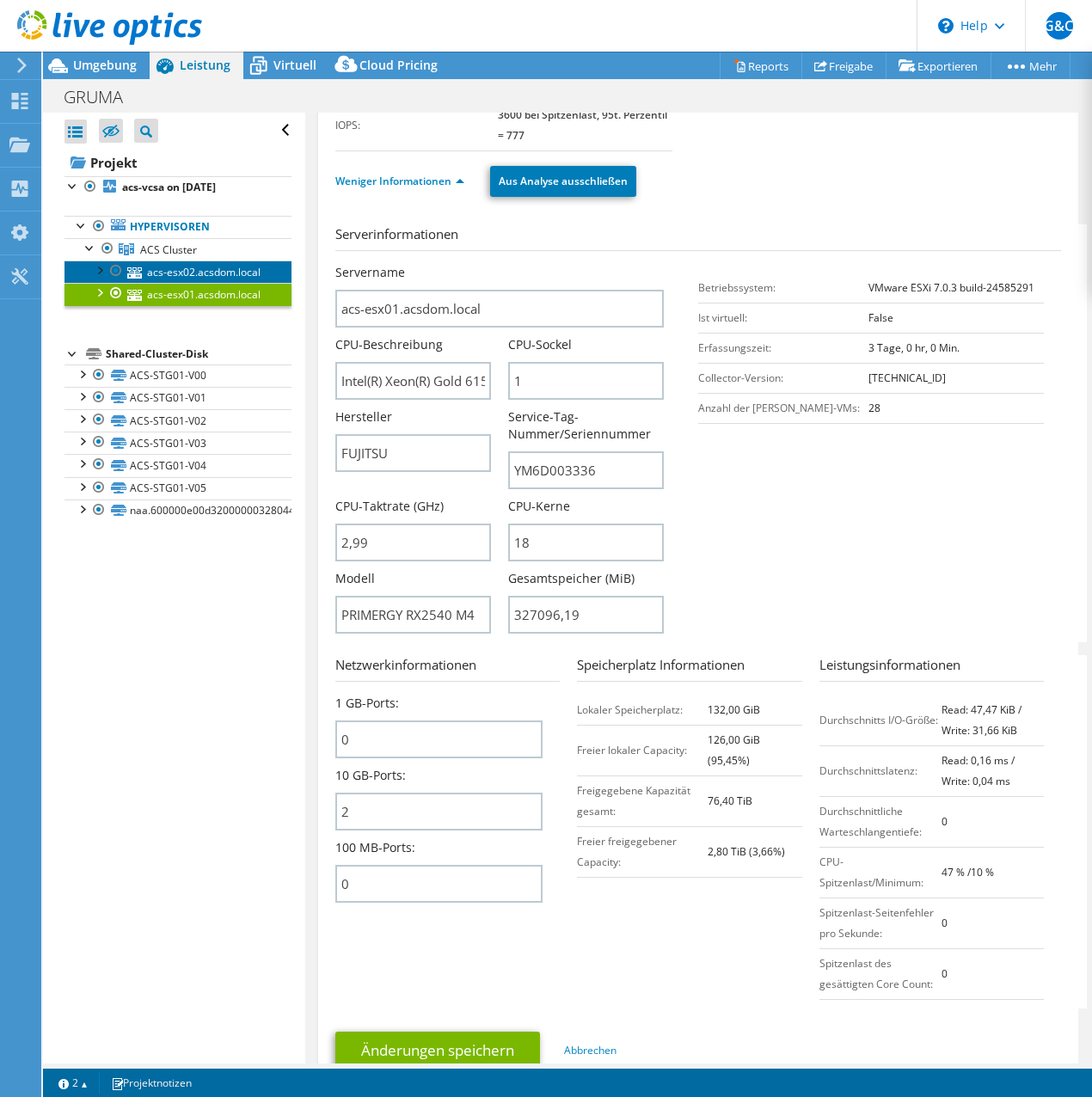
click at [202, 280] on link "acs-esx02.acsdom.local" at bounding box center [177, 271] width 227 height 22
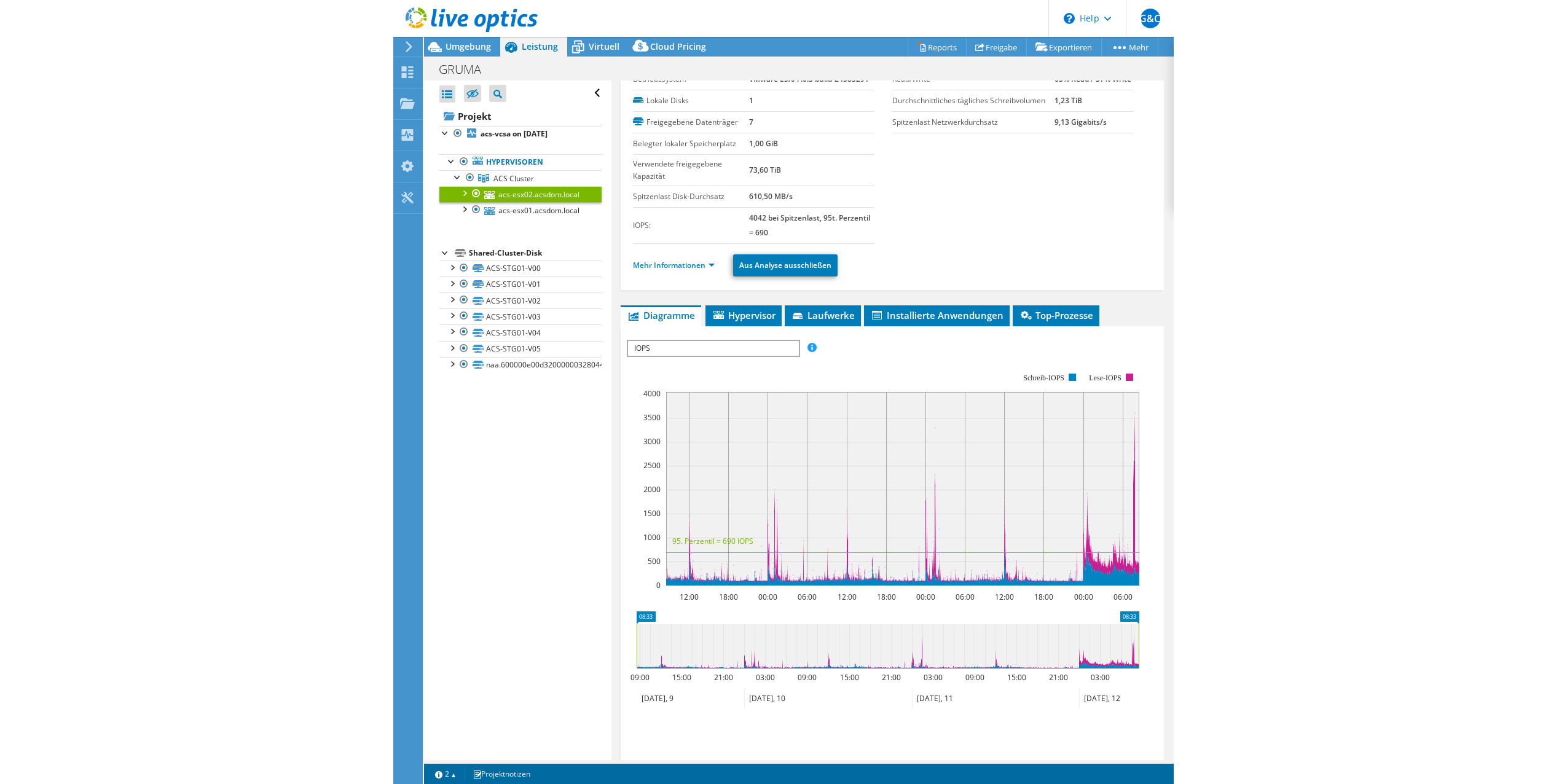
scroll to position [0, 0]
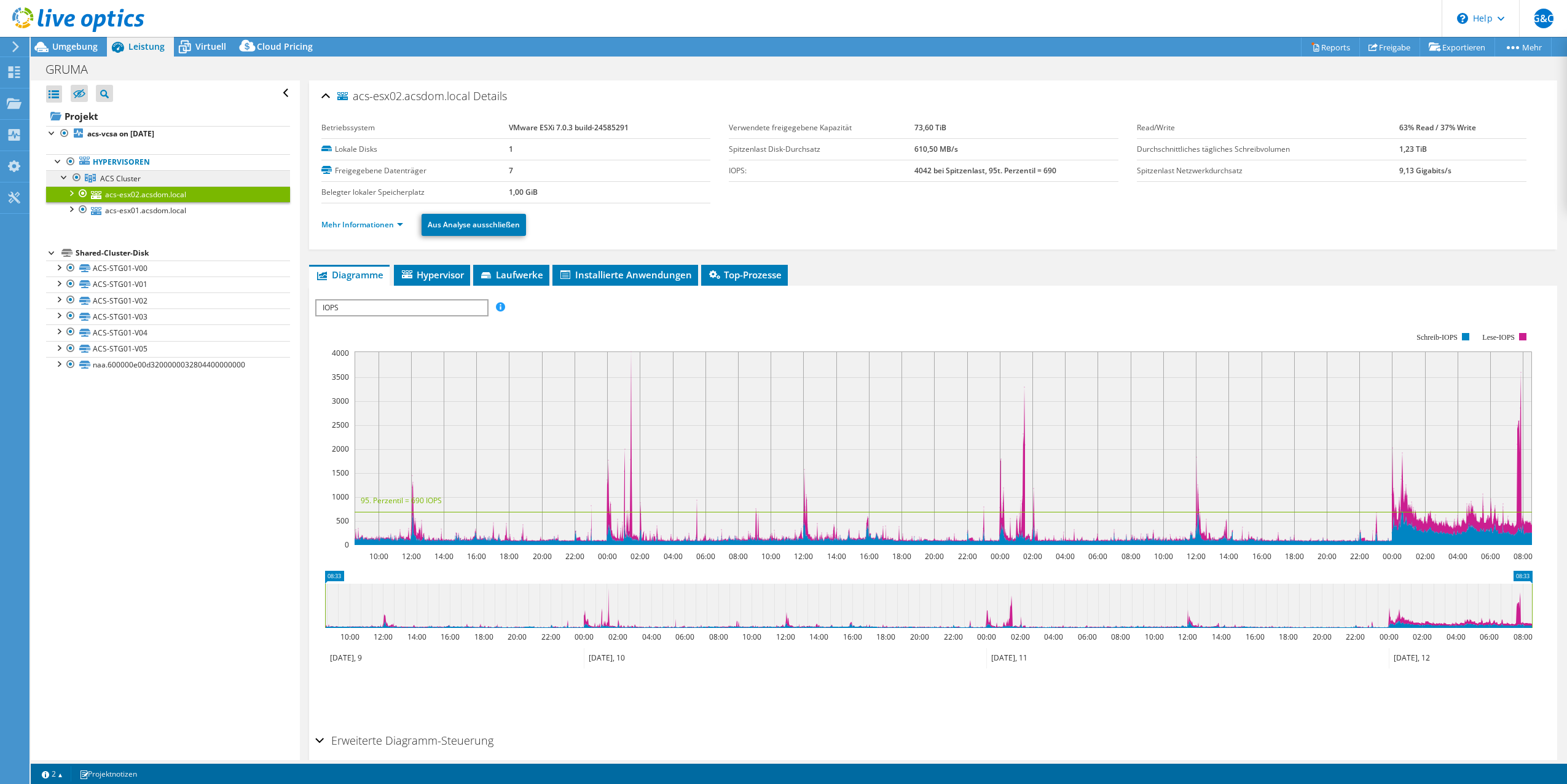
click at [166, 178] on link "ACS Cluster" at bounding box center [168, 178] width 244 height 16
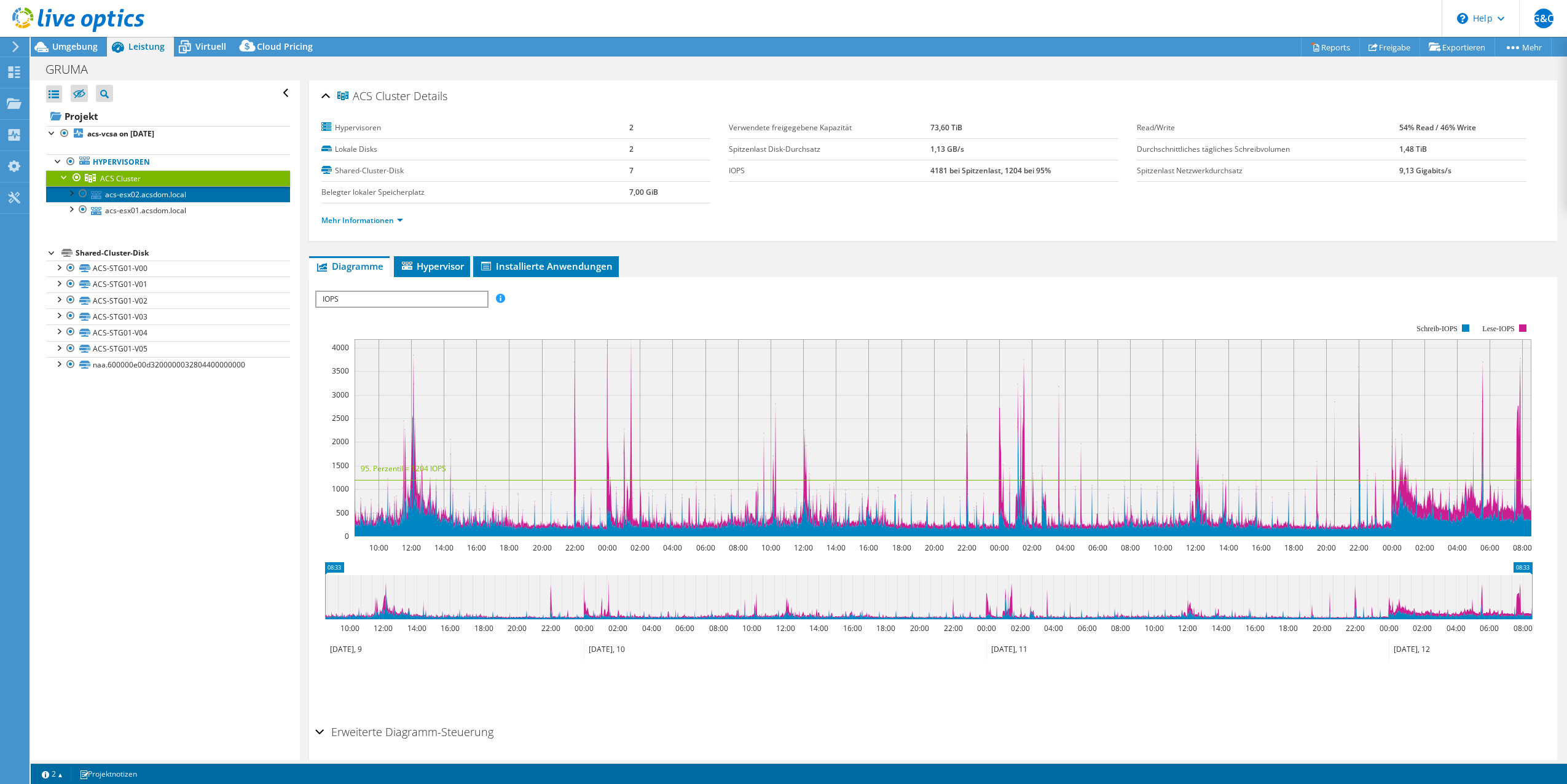
click at [166, 194] on link "acs-esx02.acsdom.local" at bounding box center [168, 193] width 244 height 16
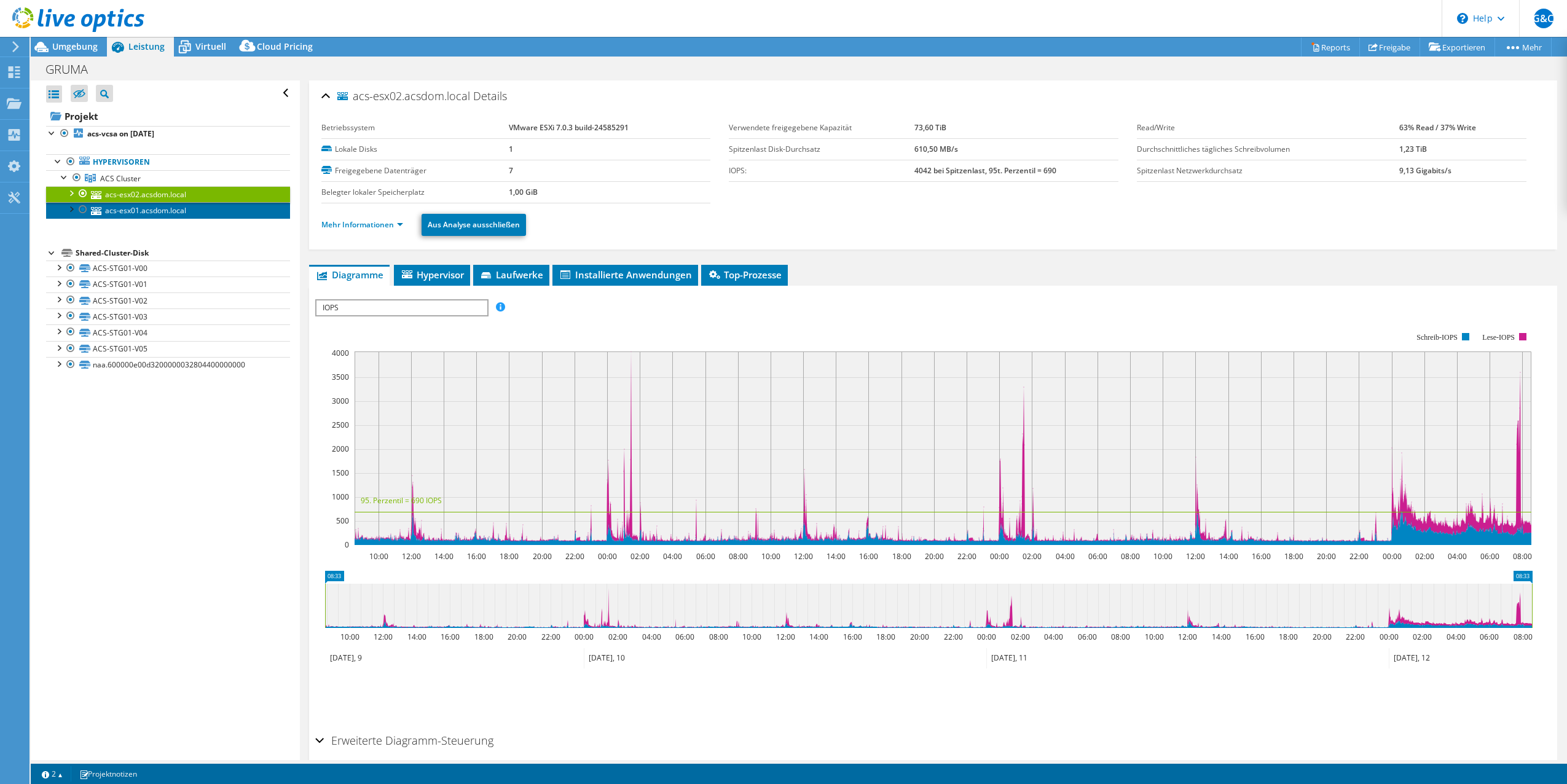
click at [164, 212] on link "acs-esx01.acsdom.local" at bounding box center [168, 210] width 244 height 16
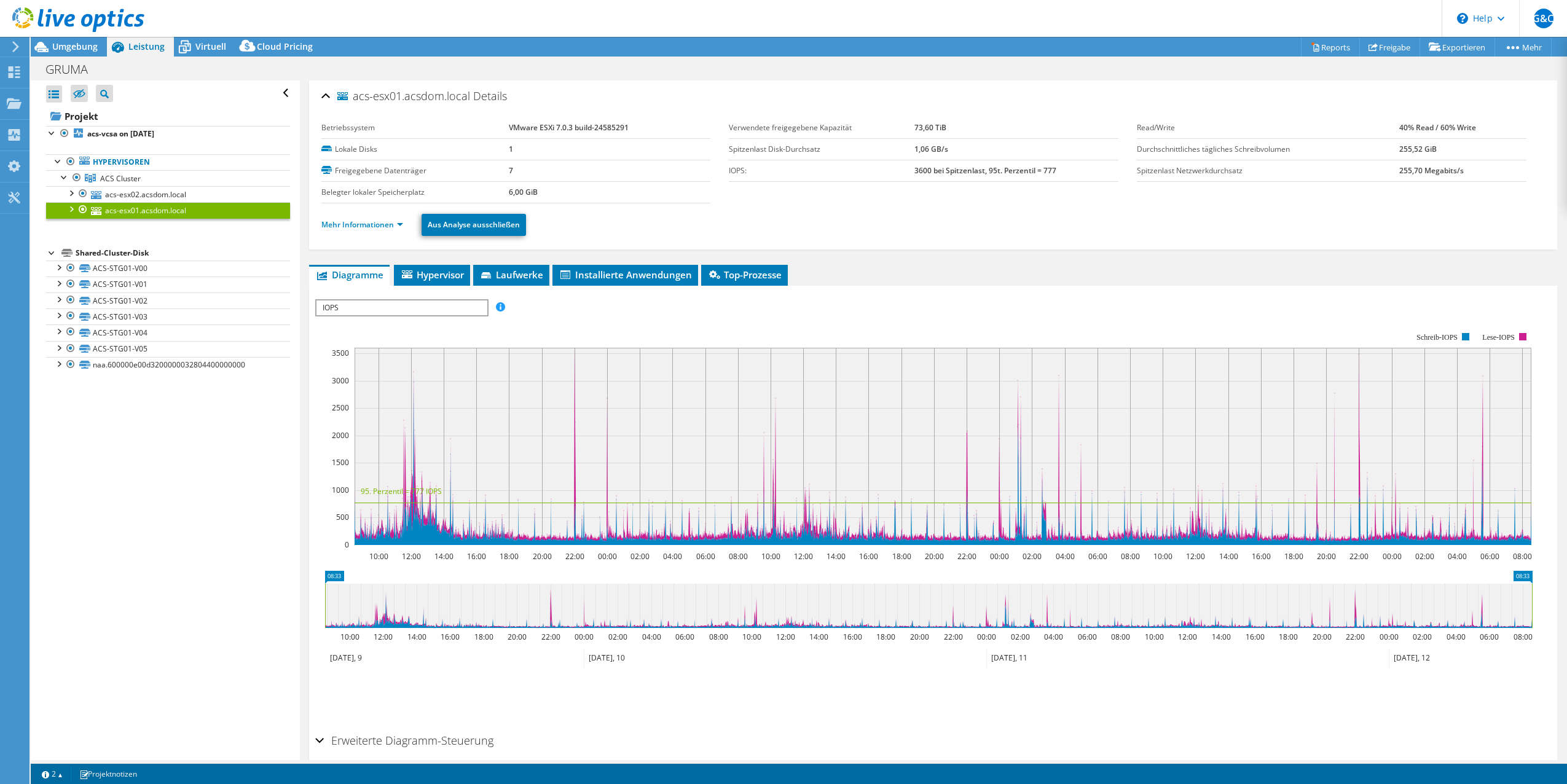
click at [378, 147] on label "Lokale Disks" at bounding box center [415, 149] width 187 height 12
click at [388, 168] on label "Freigegebene Datenträger" at bounding box center [415, 170] width 187 height 12
click at [214, 197] on link "acs-esx02.acsdom.local" at bounding box center [168, 193] width 244 height 16
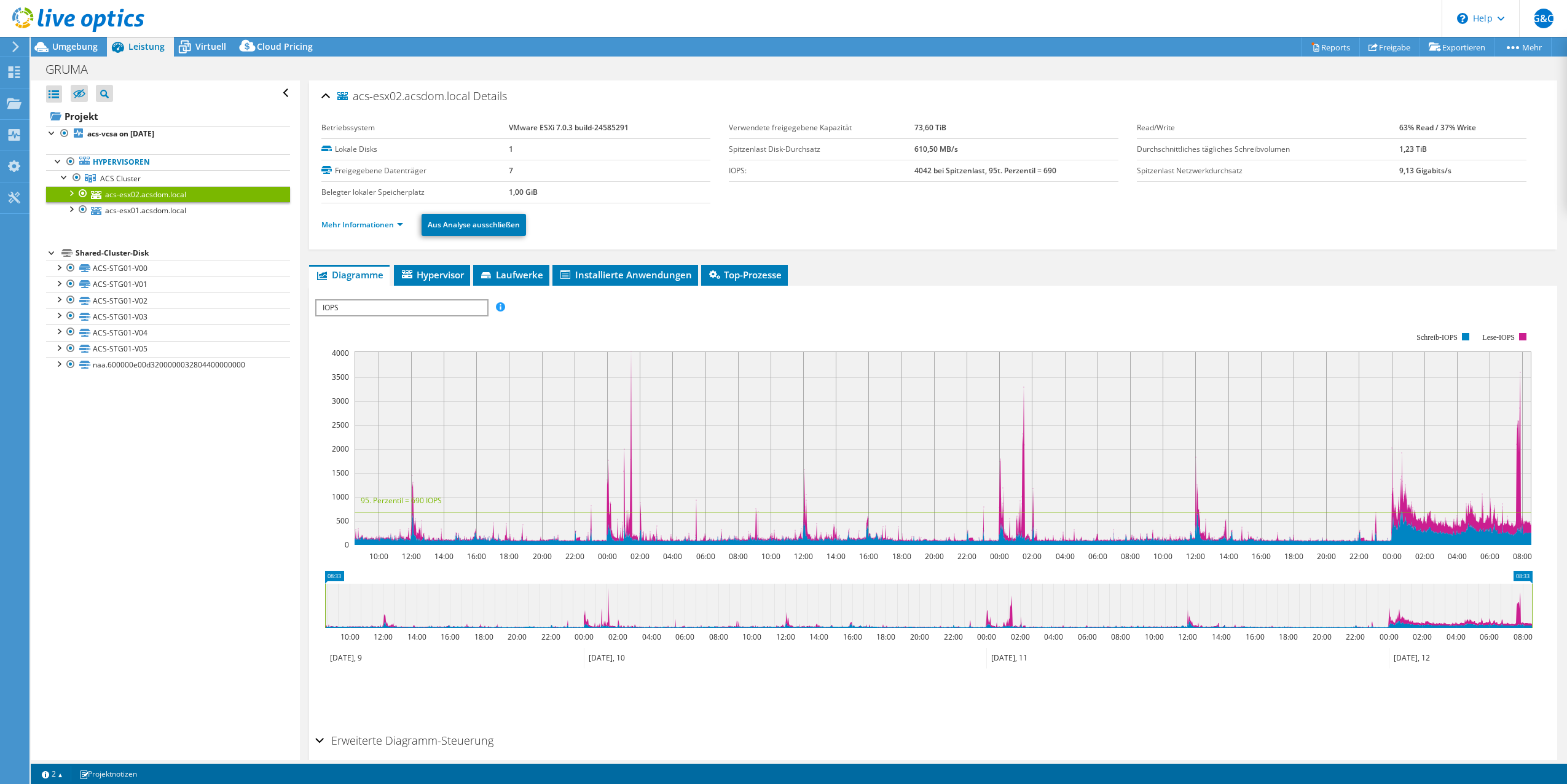
click at [445, 309] on span "IOPS" at bounding box center [402, 308] width 170 height 14
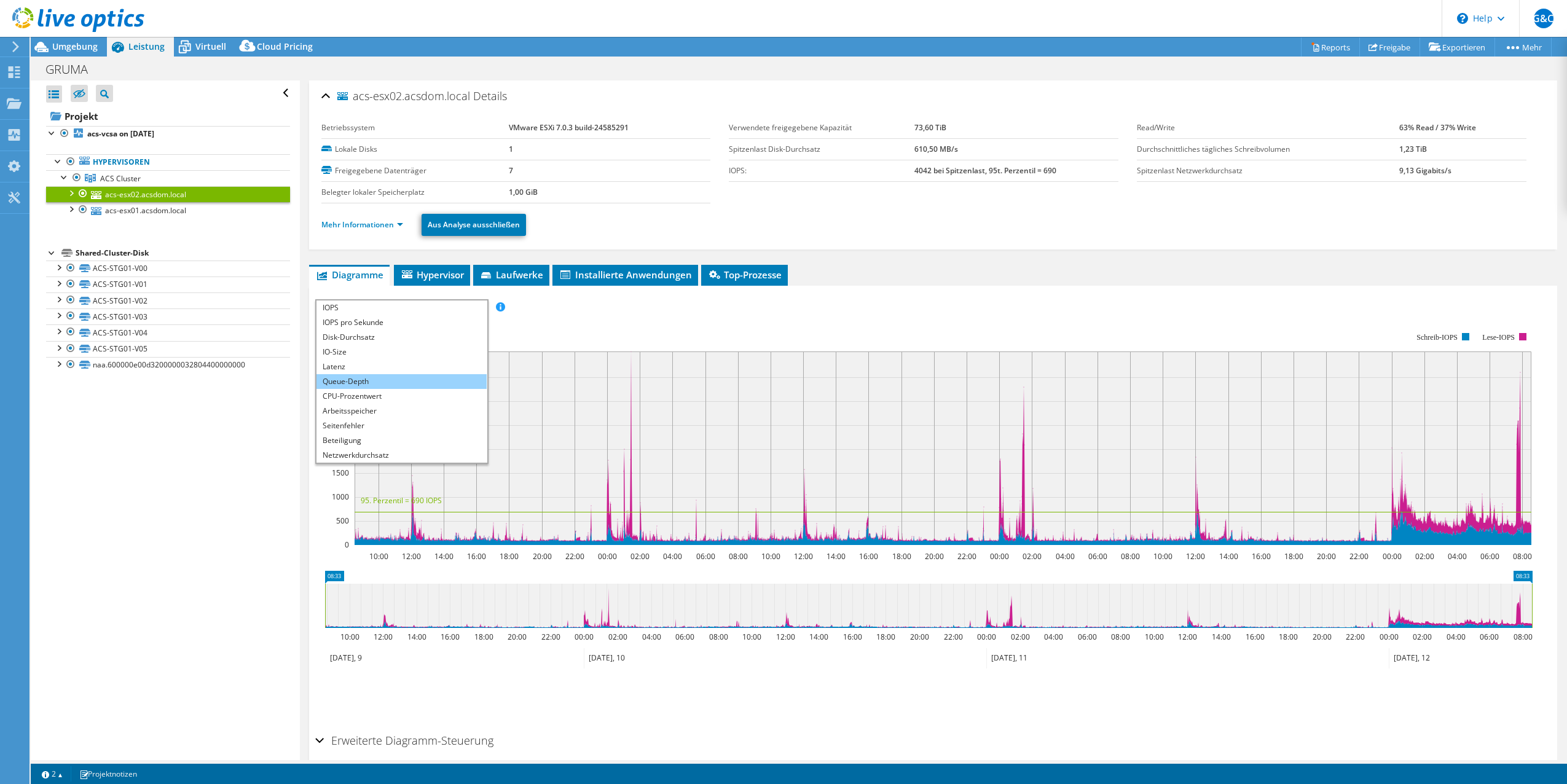
click at [402, 374] on li "Queue-Depth" at bounding box center [402, 381] width 170 height 14
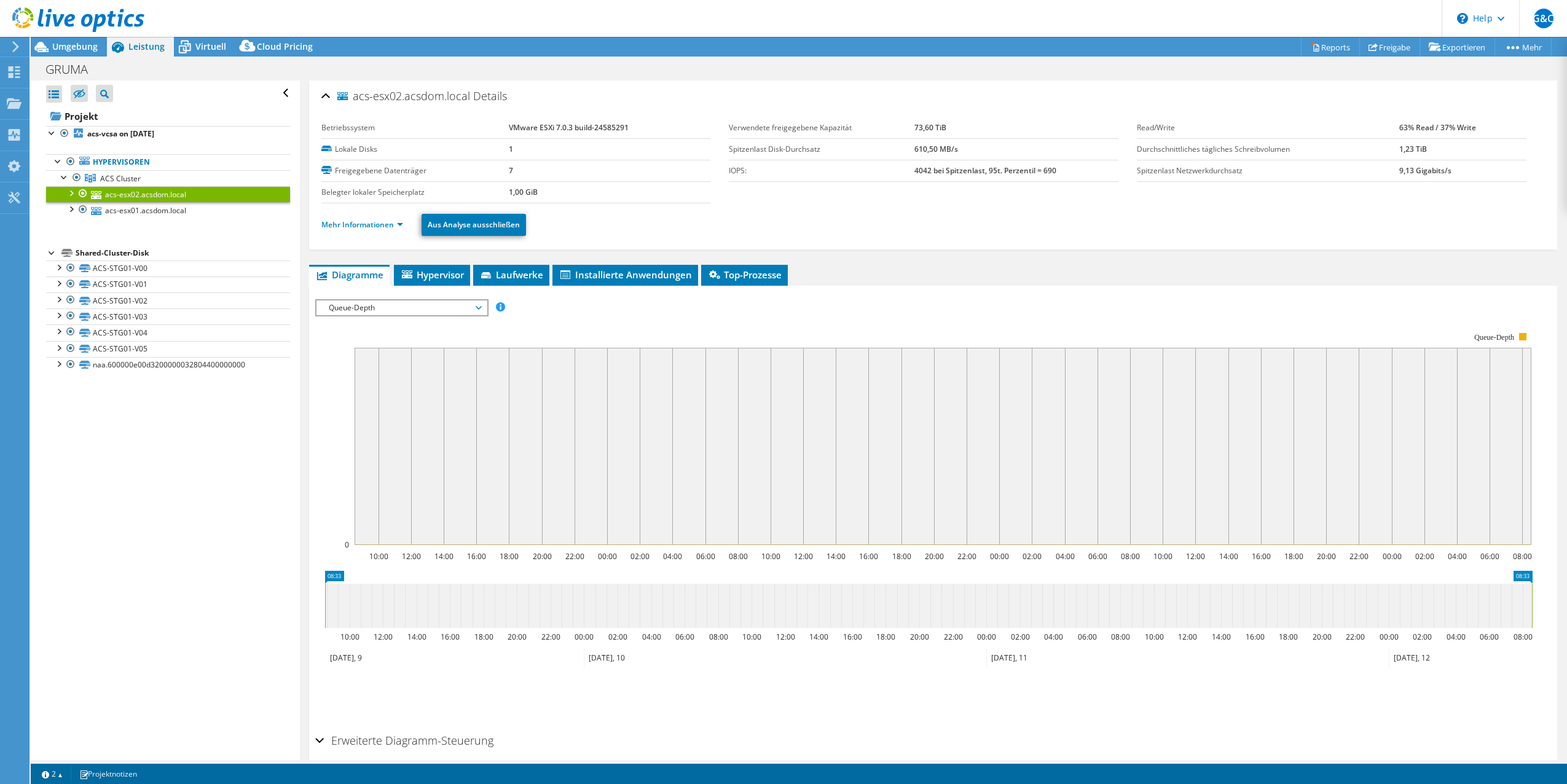
click at [422, 309] on span "Queue-Depth" at bounding box center [402, 308] width 158 height 14
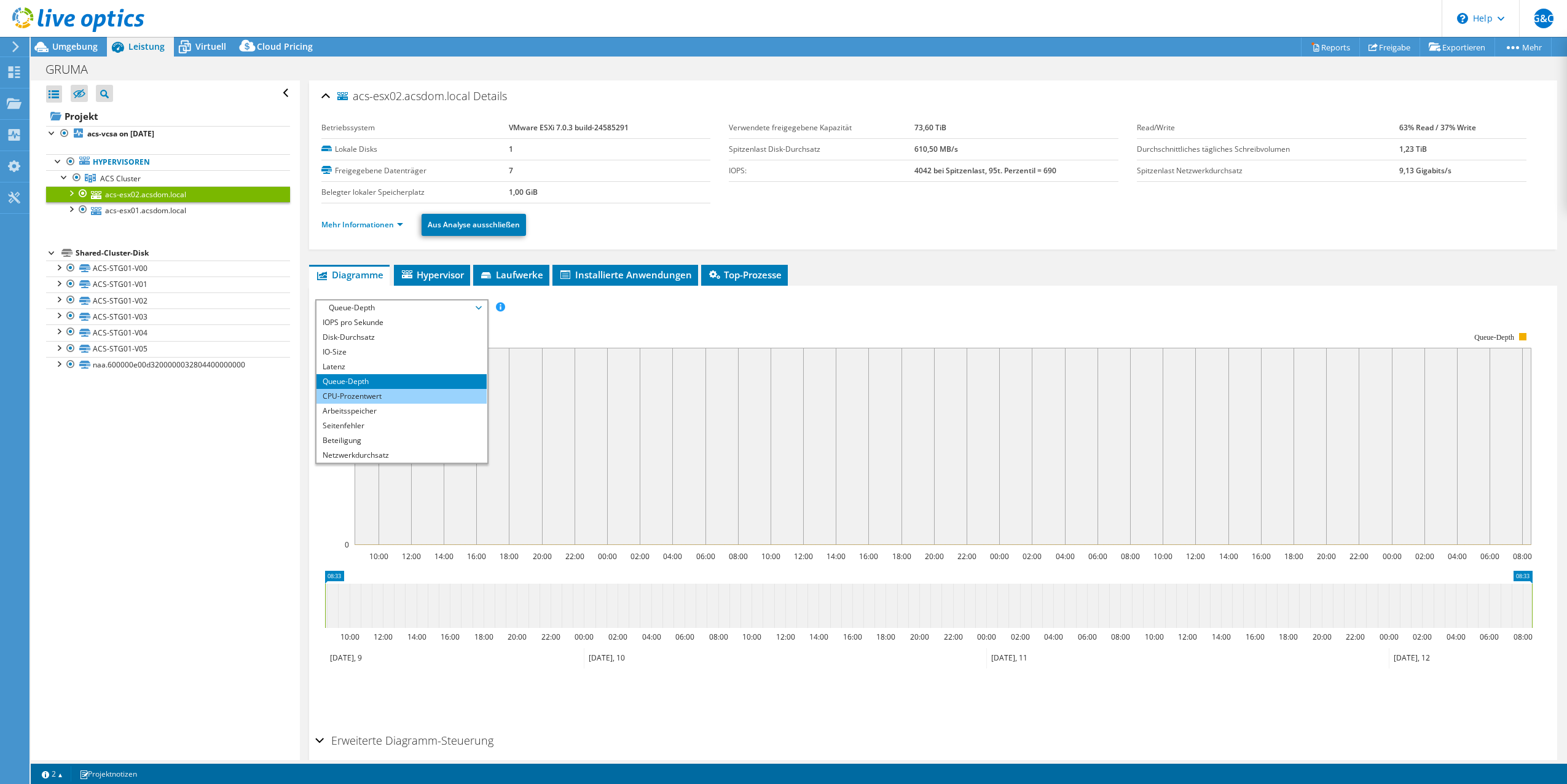
click at [396, 400] on li "CPU-Prozentwert" at bounding box center [402, 396] width 170 height 14
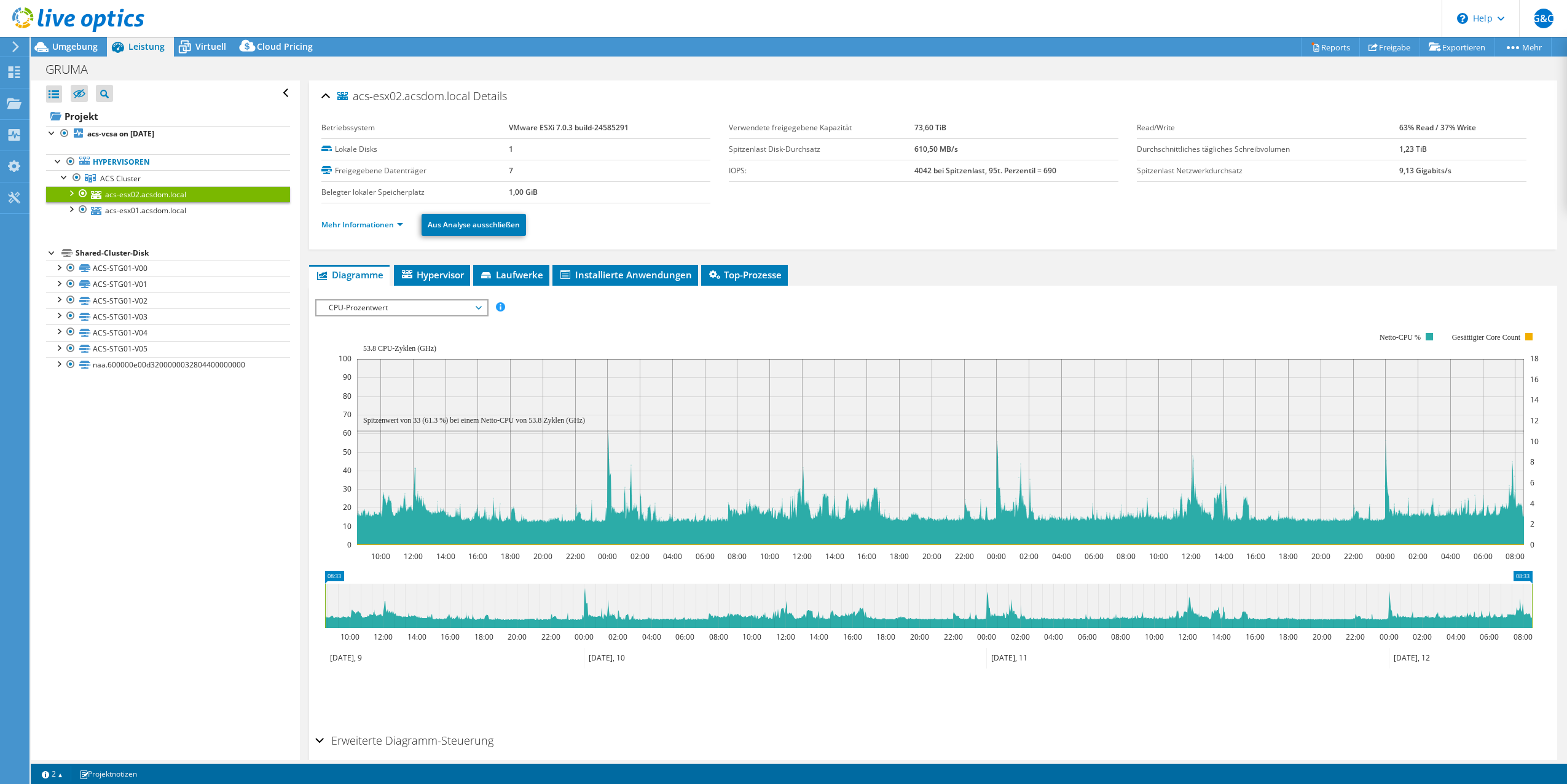
click at [434, 308] on span "CPU-Prozentwert" at bounding box center [402, 308] width 158 height 14
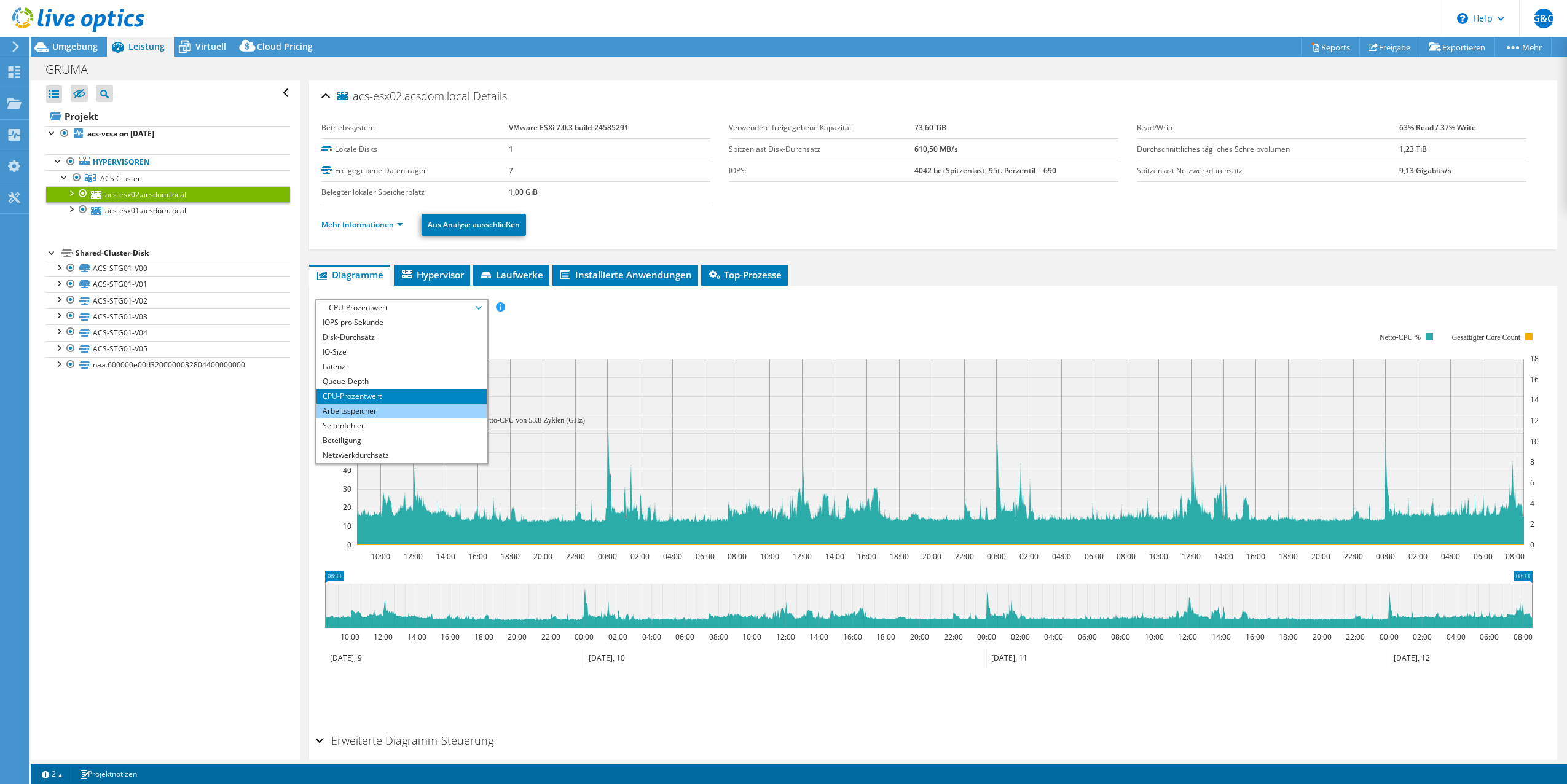
click at [371, 414] on li "Arbeitsspeicher" at bounding box center [402, 411] width 170 height 14
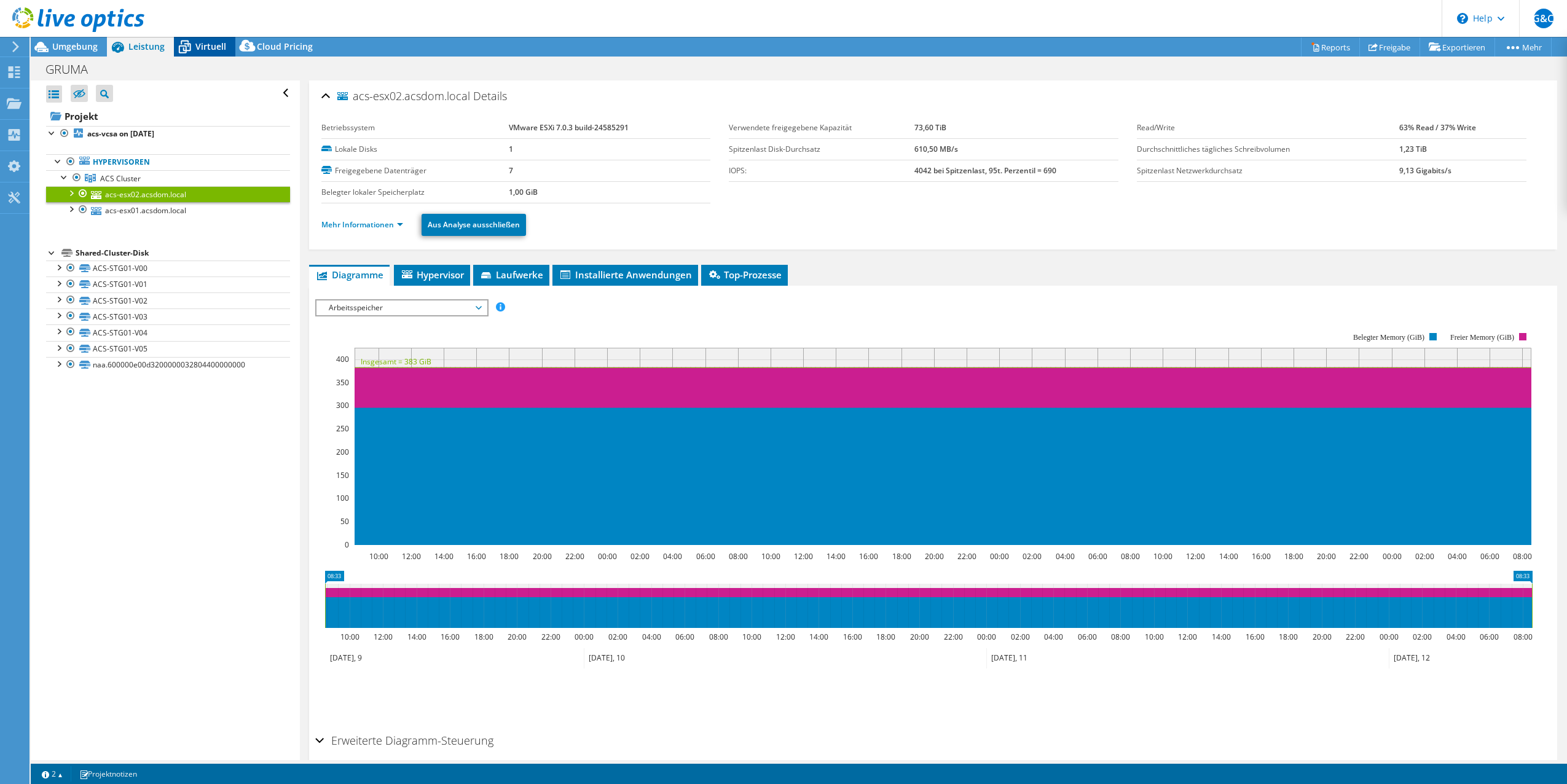
click at [211, 45] on span "Virtuell" at bounding box center [211, 46] width 31 height 12
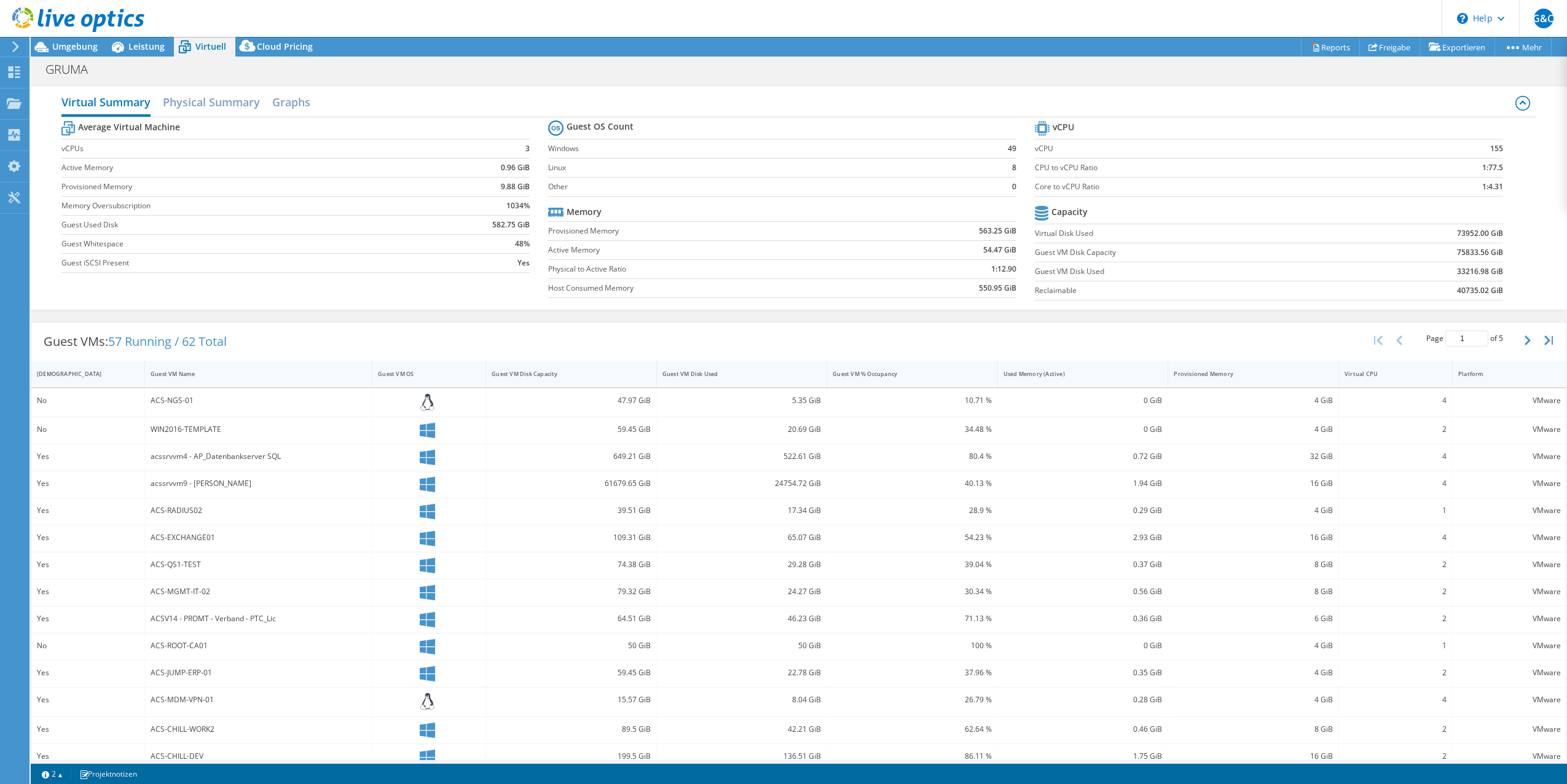
click at [480, 479] on div at bounding box center [429, 485] width 113 height 26
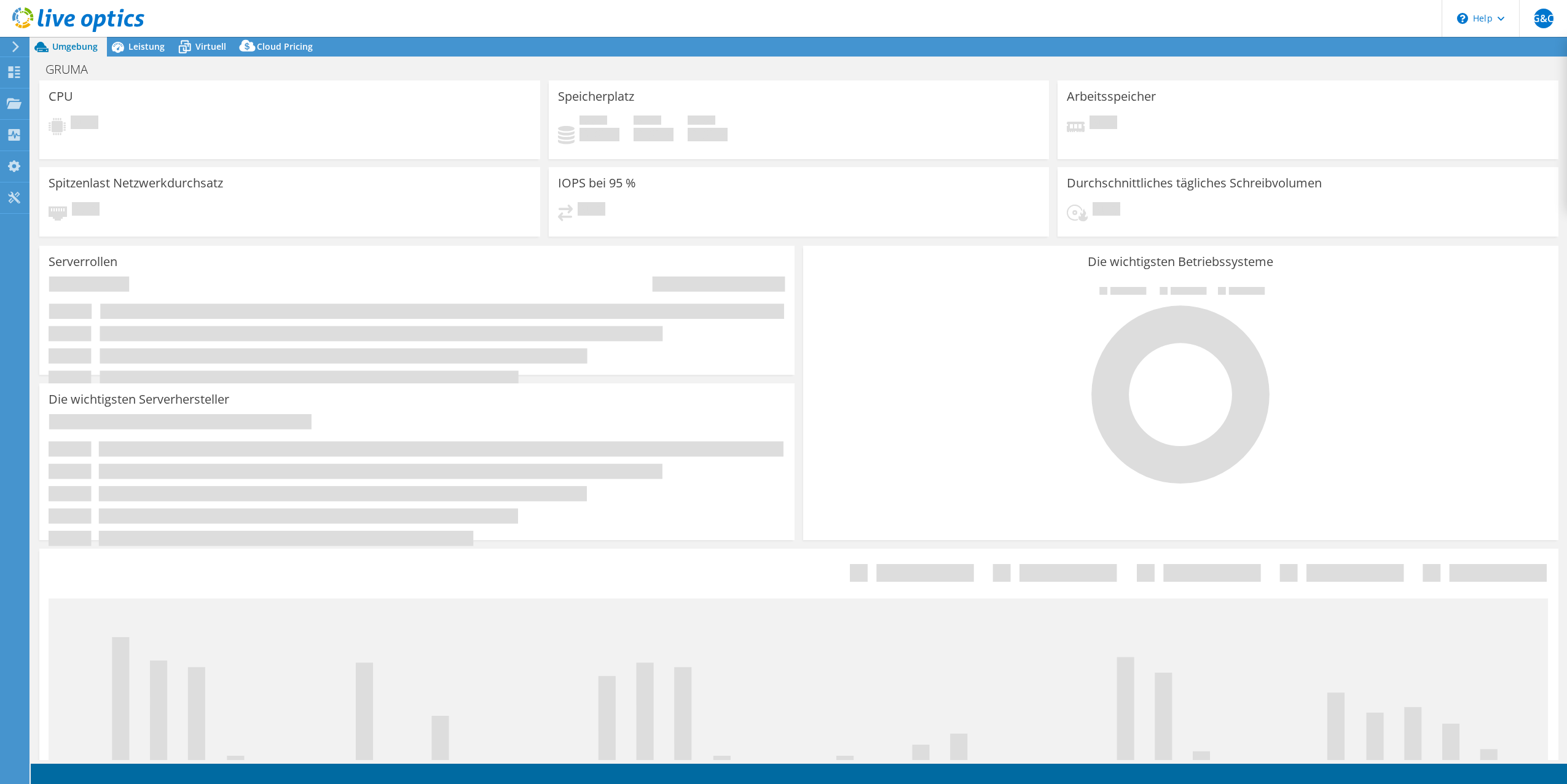
select select "USD"
